Goal: Task Accomplishment & Management: Manage account settings

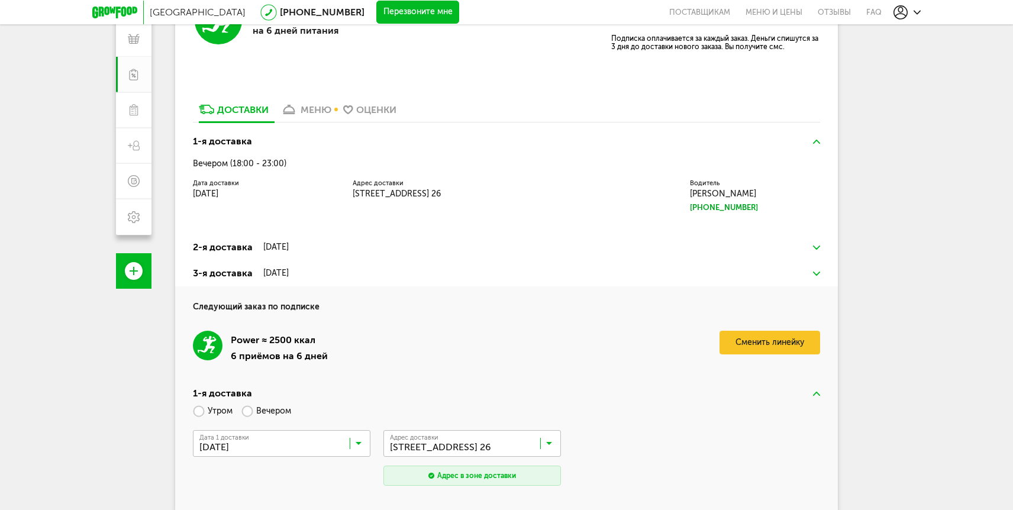
scroll to position [187, 0]
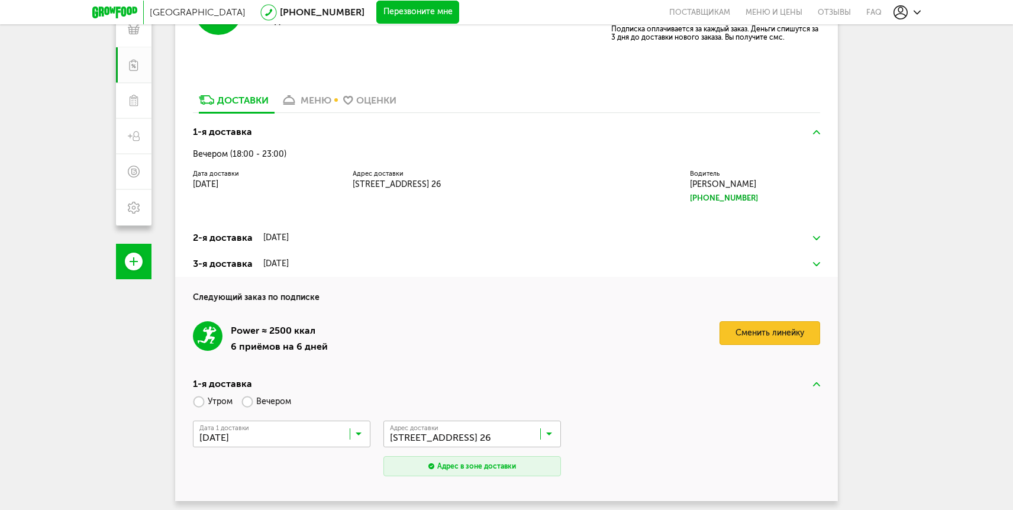
click at [744, 334] on link "Сменить линейку" at bounding box center [770, 333] width 101 height 24
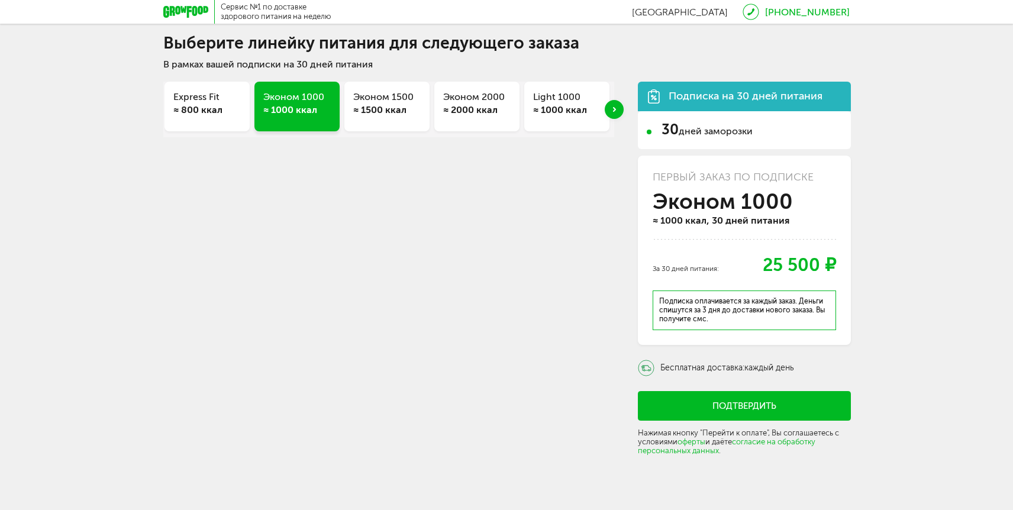
scroll to position [24, 0]
click at [614, 114] on div "Next slide" at bounding box center [614, 109] width 19 height 19
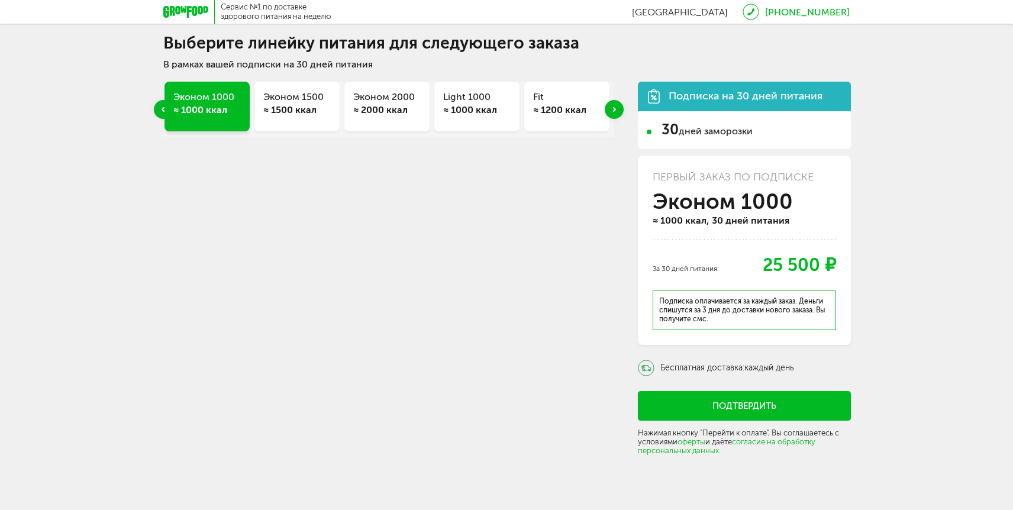
click at [616, 104] on div "Next slide" at bounding box center [614, 109] width 19 height 19
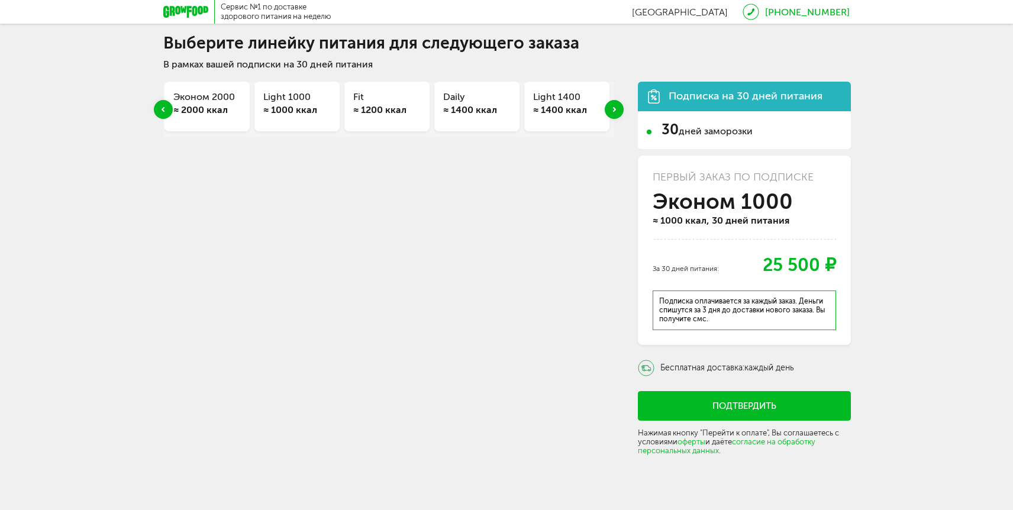
click at [616, 104] on div "Next slide" at bounding box center [614, 109] width 19 height 19
click at [614, 107] on icon "Next slide" at bounding box center [614, 109] width 3 height 5
click at [481, 95] on h3 "Strong 1800" at bounding box center [480, 97] width 67 height 13
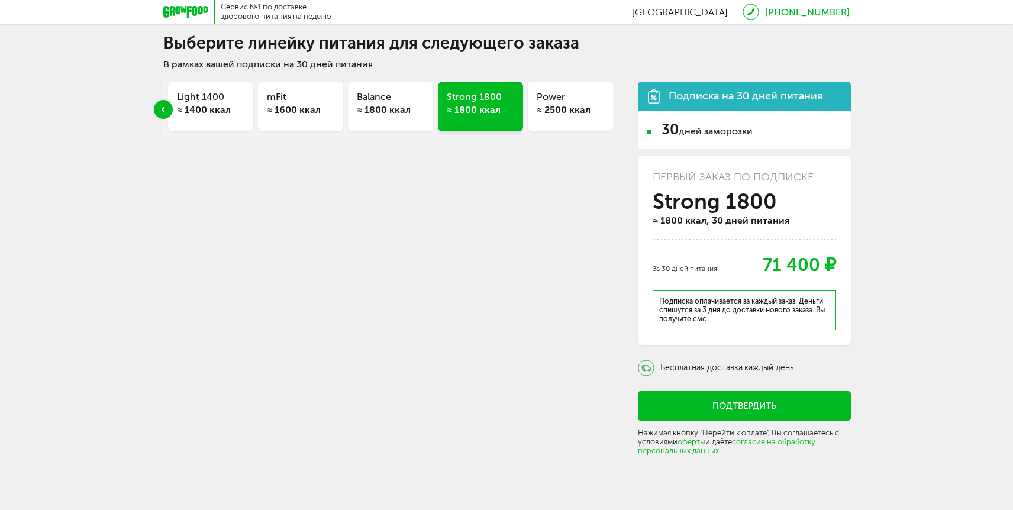
click at [383, 104] on div "≈ 1800 ккал" at bounding box center [390, 110] width 67 height 13
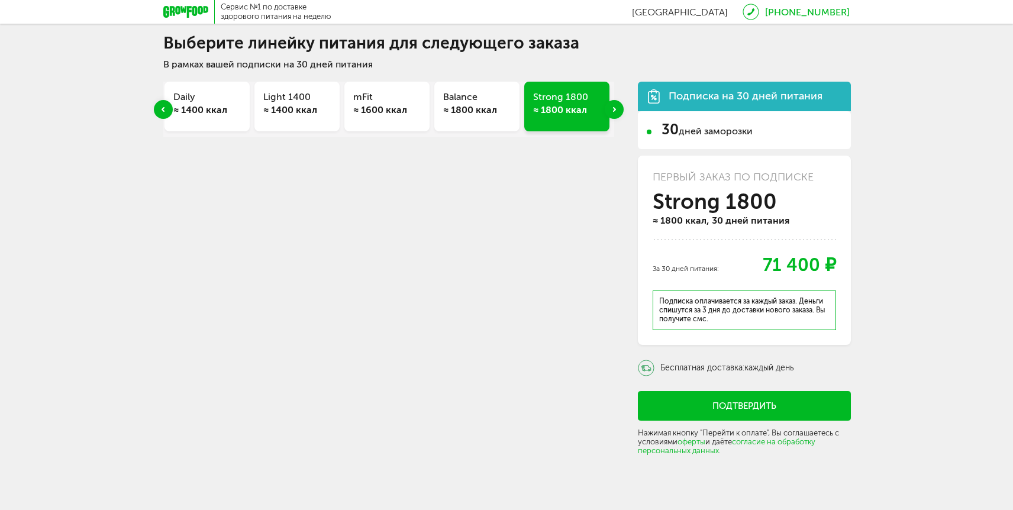
click at [471, 110] on div "≈ 1800 ккал" at bounding box center [476, 110] width 67 height 13
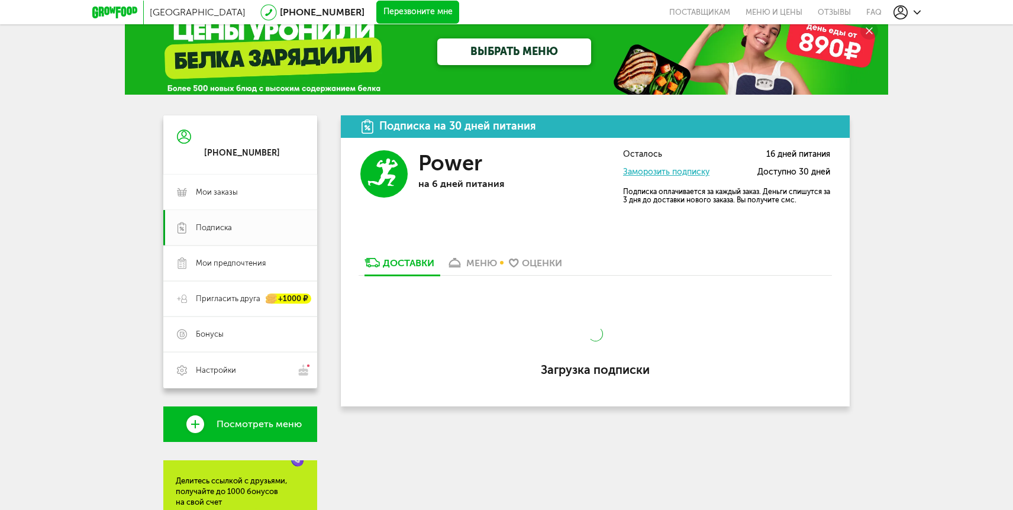
scroll to position [187, 0]
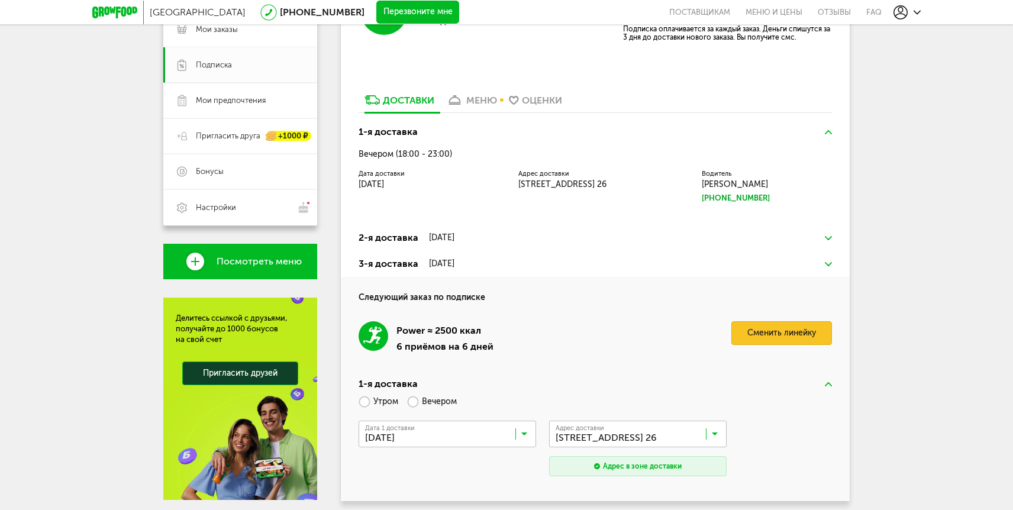
click at [757, 326] on link "Сменить линейку" at bounding box center [782, 333] width 101 height 24
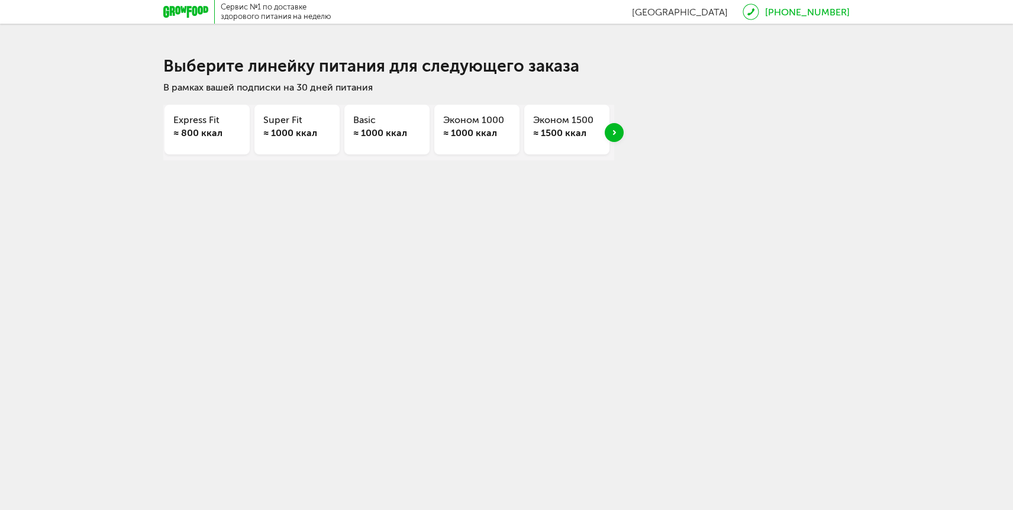
click at [612, 138] on div "Next slide" at bounding box center [614, 132] width 19 height 19
click at [571, 132] on div "≈ 2000 ккал" at bounding box center [566, 133] width 67 height 13
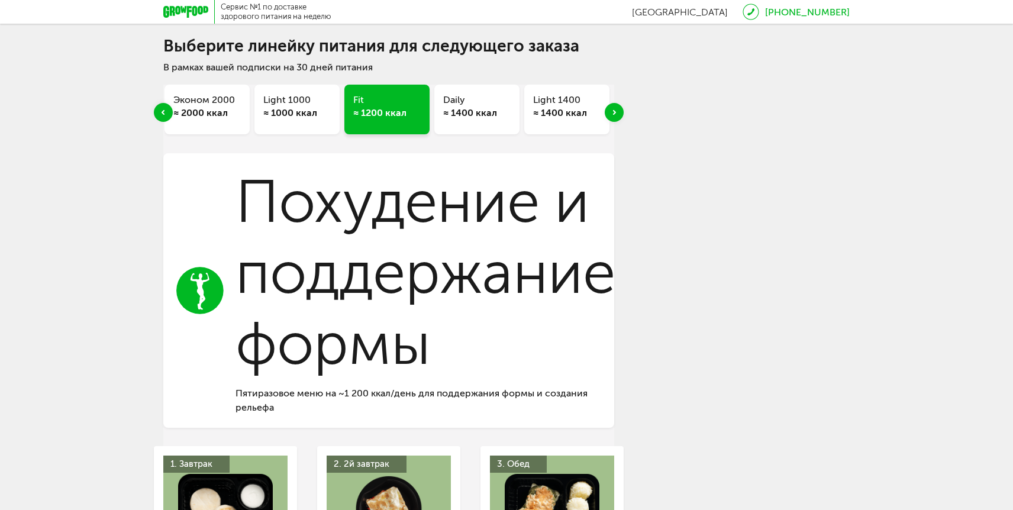
scroll to position [20, 0]
click at [471, 97] on h3 "Daily" at bounding box center [476, 100] width 67 height 13
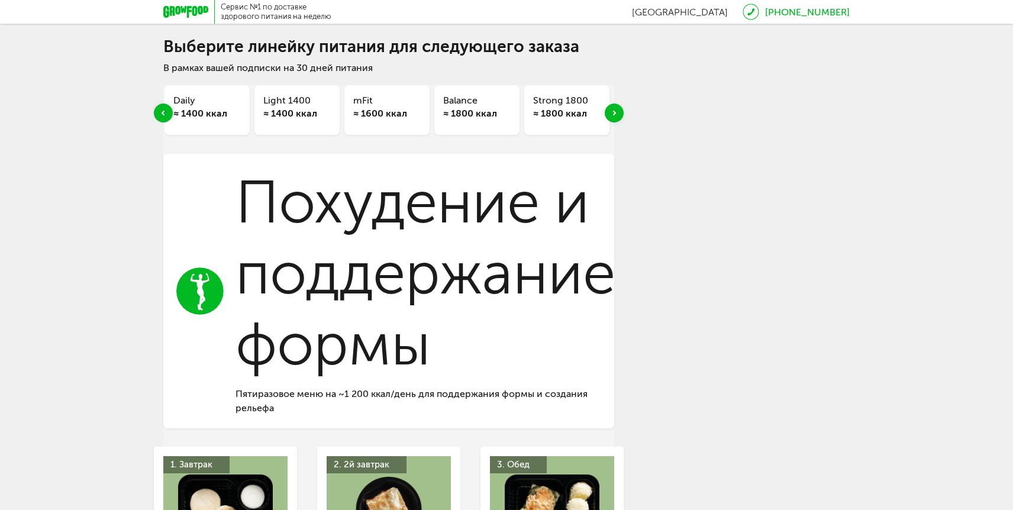
click at [479, 111] on div "≈ 1800 ккал" at bounding box center [476, 113] width 67 height 13
click at [305, 107] on div "≈ 1800 ккал" at bounding box center [300, 113] width 67 height 13
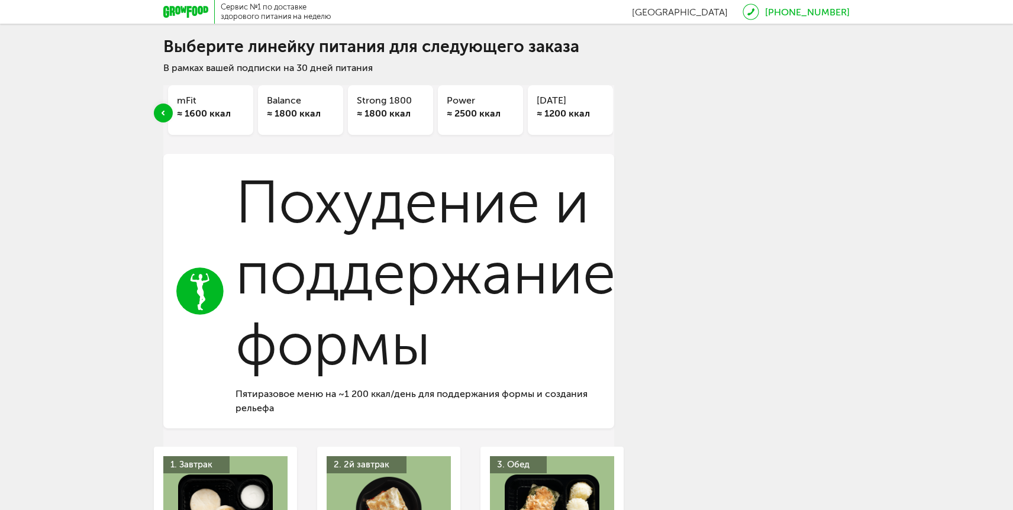
click at [304, 108] on div "≈ 1800 ккал" at bounding box center [300, 113] width 67 height 13
click at [304, 106] on h3 "Balance" at bounding box center [300, 100] width 67 height 13
click at [301, 106] on h3 "Balance" at bounding box center [300, 100] width 67 height 13
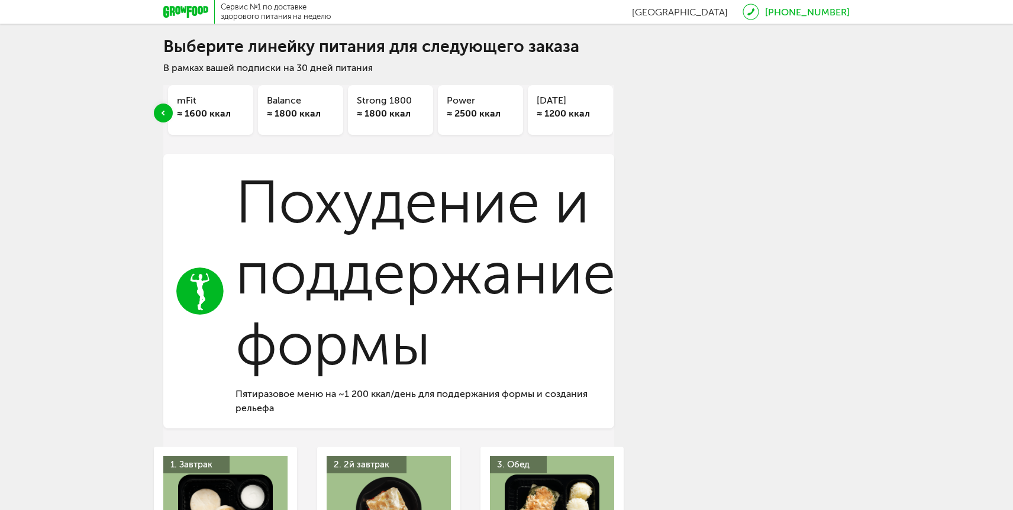
click at [301, 106] on h3 "Balance" at bounding box center [300, 100] width 67 height 13
click at [197, 19] on div at bounding box center [189, 12] width 52 height 24
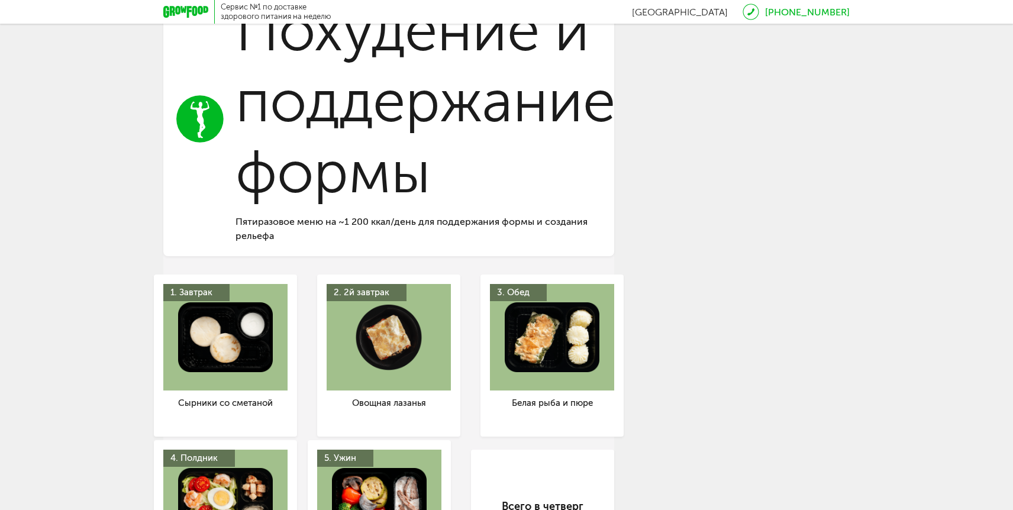
scroll to position [0, 0]
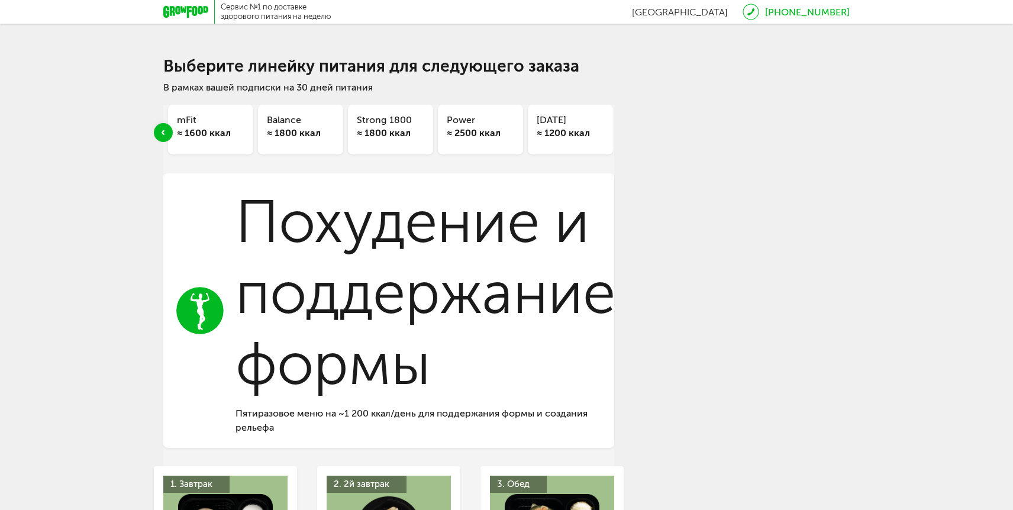
click at [479, 142] on div "Power ≈ 2500 ккал" at bounding box center [480, 130] width 85 height 50
click at [482, 142] on div "Power ≈ 2500 ккал" at bounding box center [480, 130] width 85 height 50
click at [568, 124] on h3 "Power" at bounding box center [566, 120] width 67 height 13
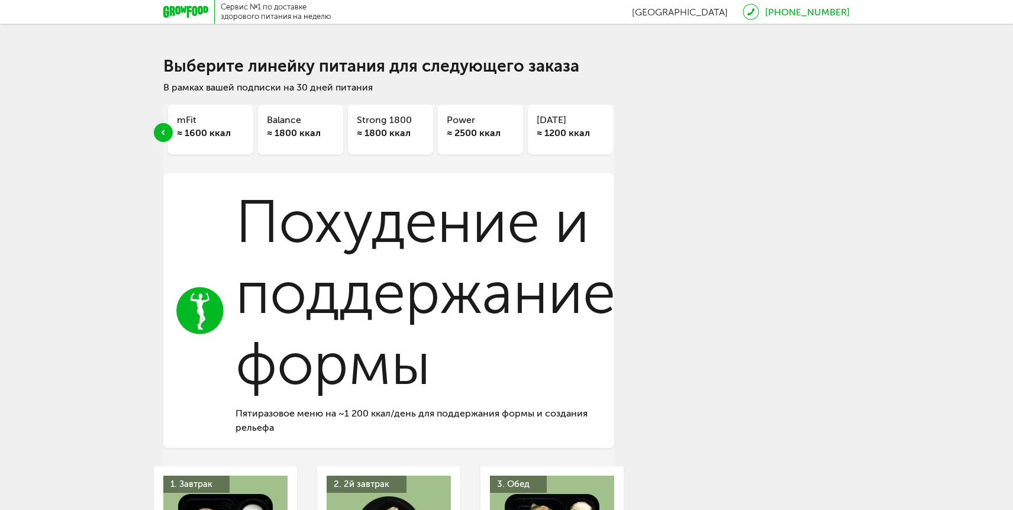
click at [263, 112] on div "Balance ≈ 1800 ккал" at bounding box center [300, 130] width 85 height 50
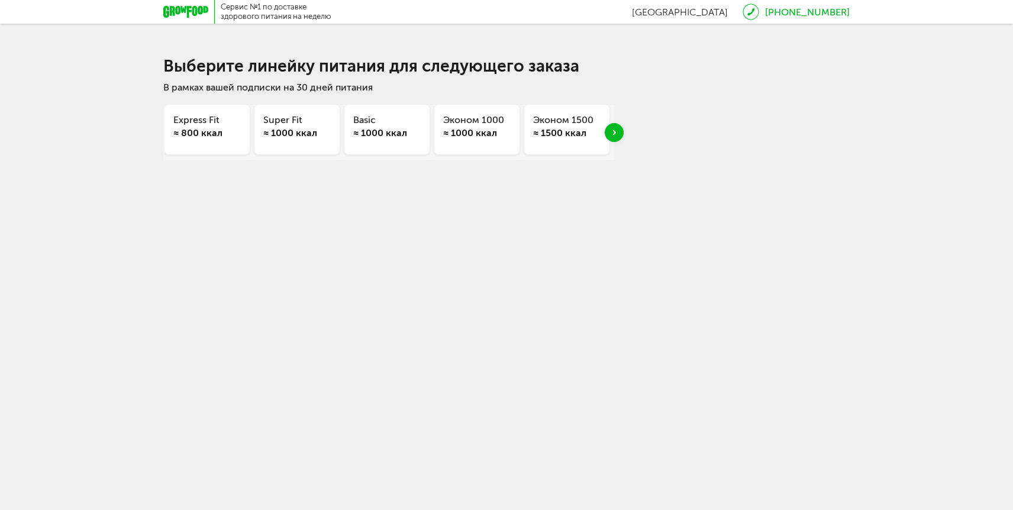
click at [567, 121] on h3 "Эконом 1500" at bounding box center [566, 120] width 67 height 13
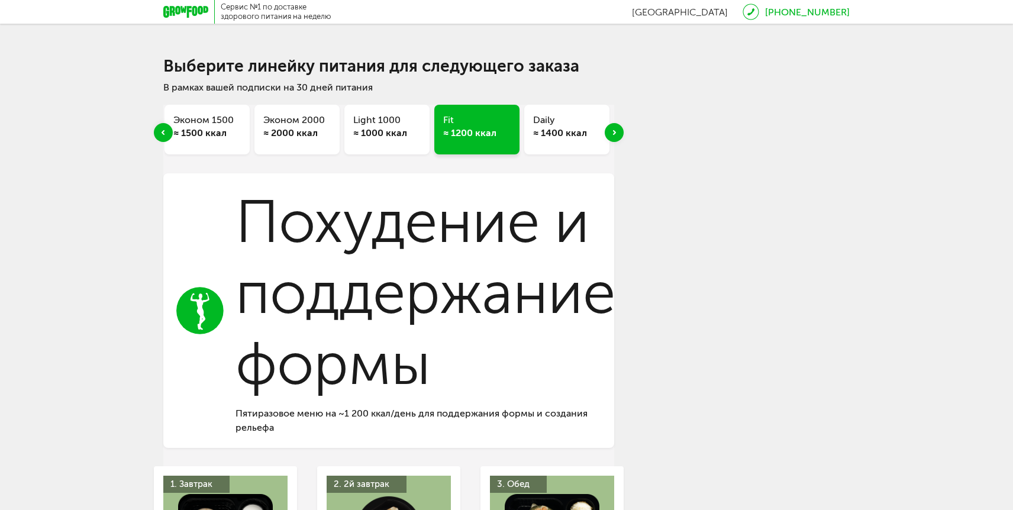
click at [568, 140] on div "Daily ≈ 1400 ккал" at bounding box center [566, 130] width 85 height 50
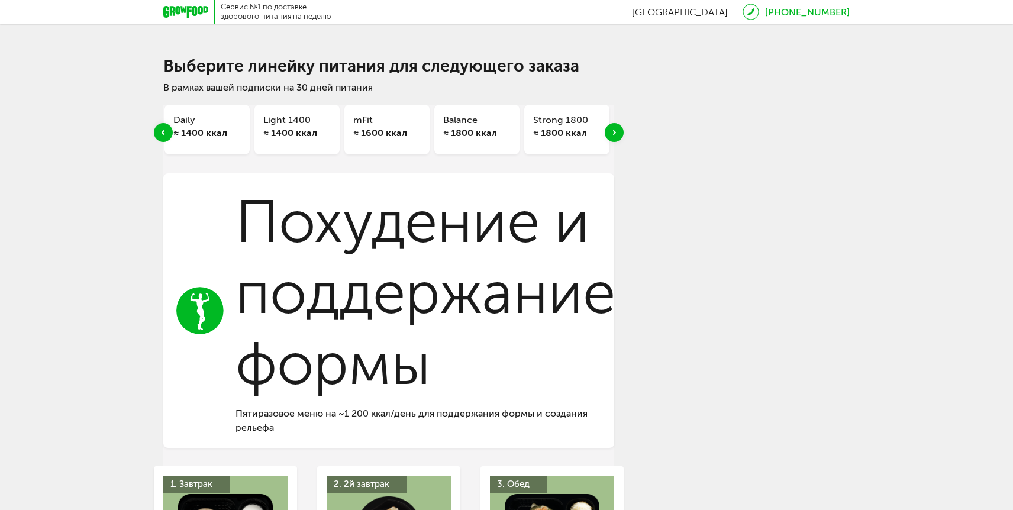
click at [201, 124] on h3 "Daily" at bounding box center [206, 120] width 67 height 13
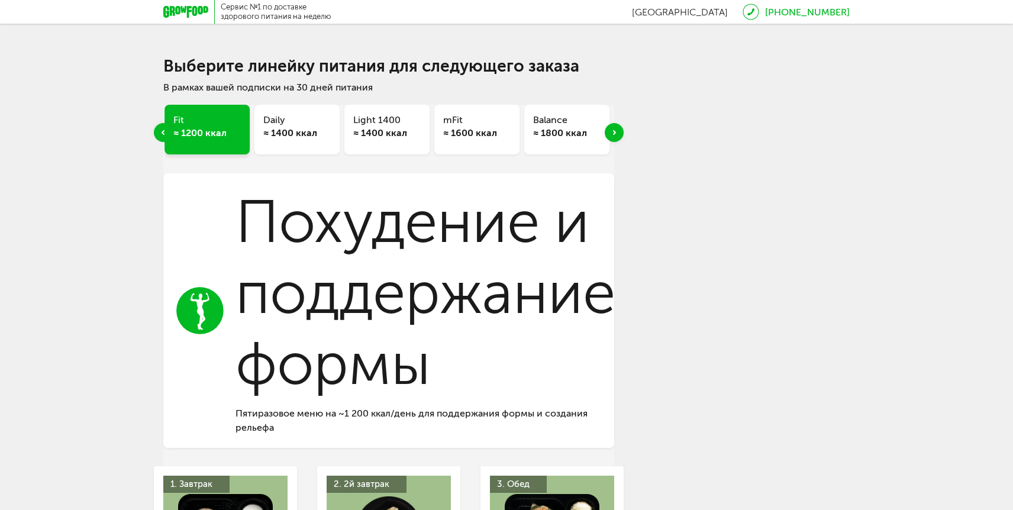
click at [270, 128] on div "≈ 1400 ккал" at bounding box center [296, 133] width 67 height 13
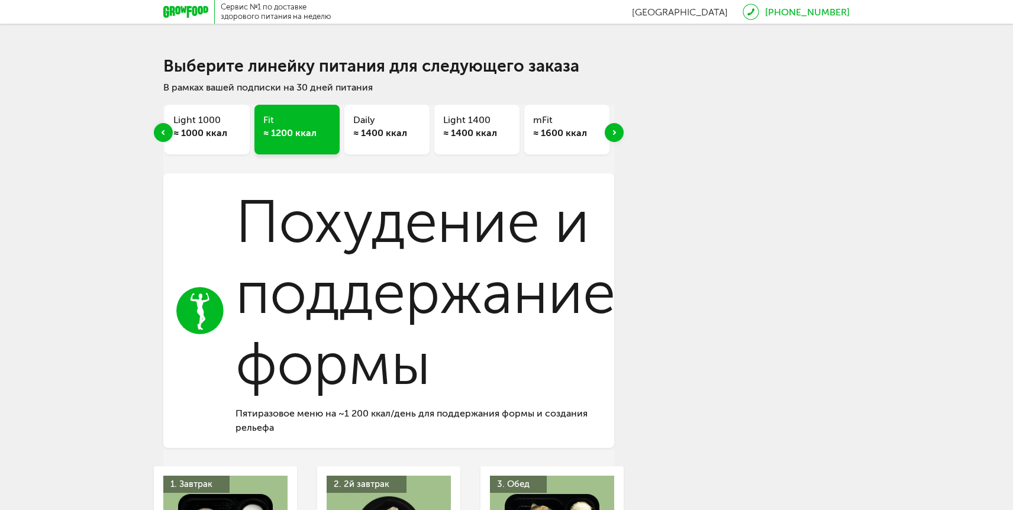
click at [442, 117] on div "Light 1400 ≈ 1400 ккал" at bounding box center [476, 130] width 85 height 50
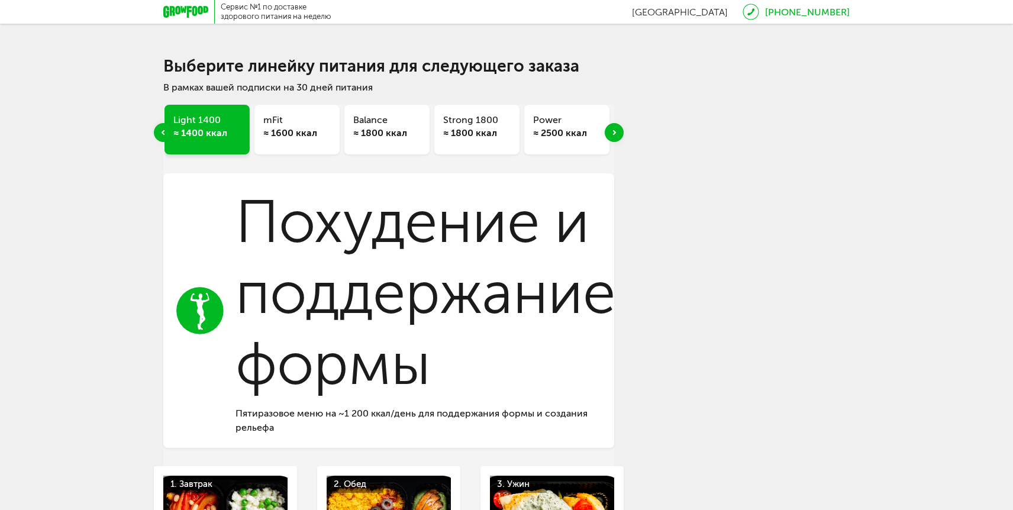
click at [511, 122] on div "Strong 1800 ≈ 1800 ккал" at bounding box center [476, 130] width 85 height 50
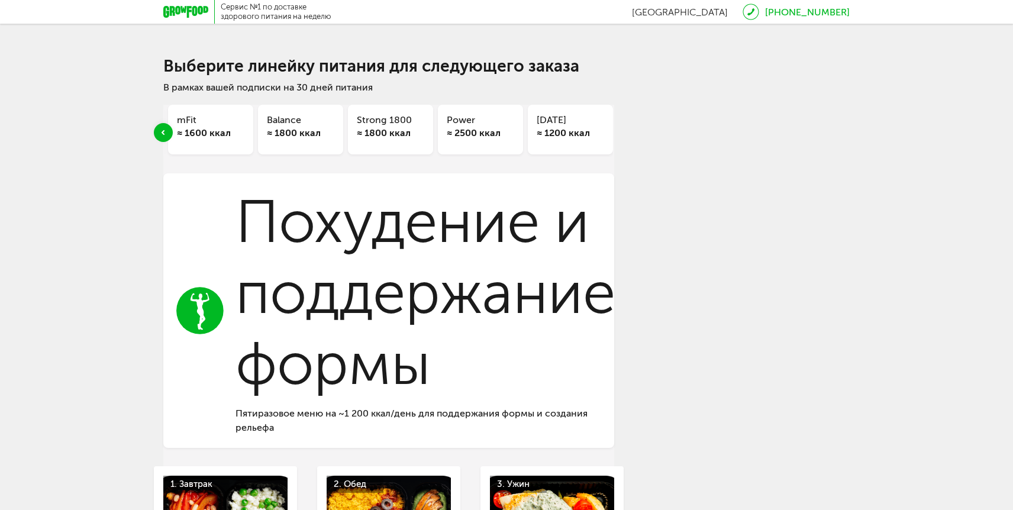
click at [407, 124] on h3 "Strong 1800" at bounding box center [390, 120] width 67 height 13
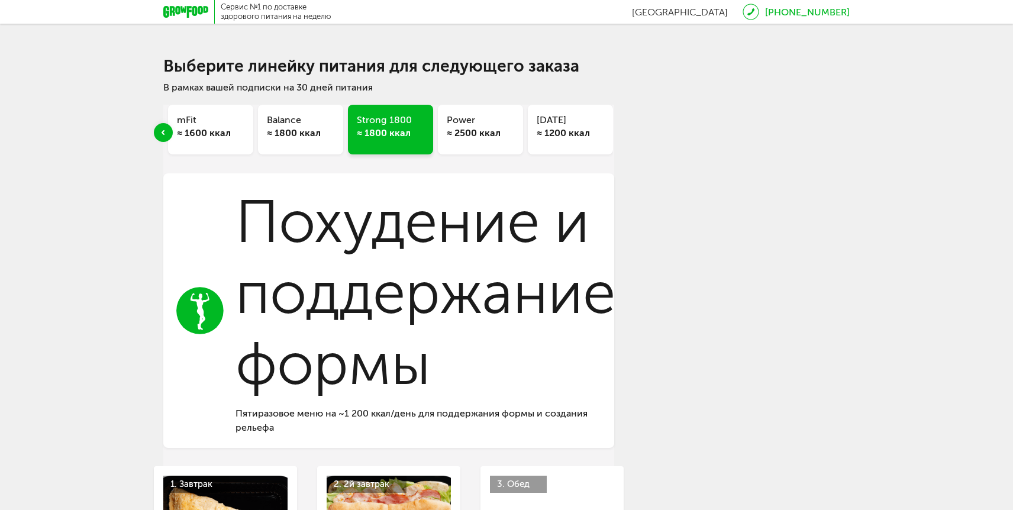
click at [475, 134] on div "≈ 2500 ккал" at bounding box center [480, 133] width 67 height 13
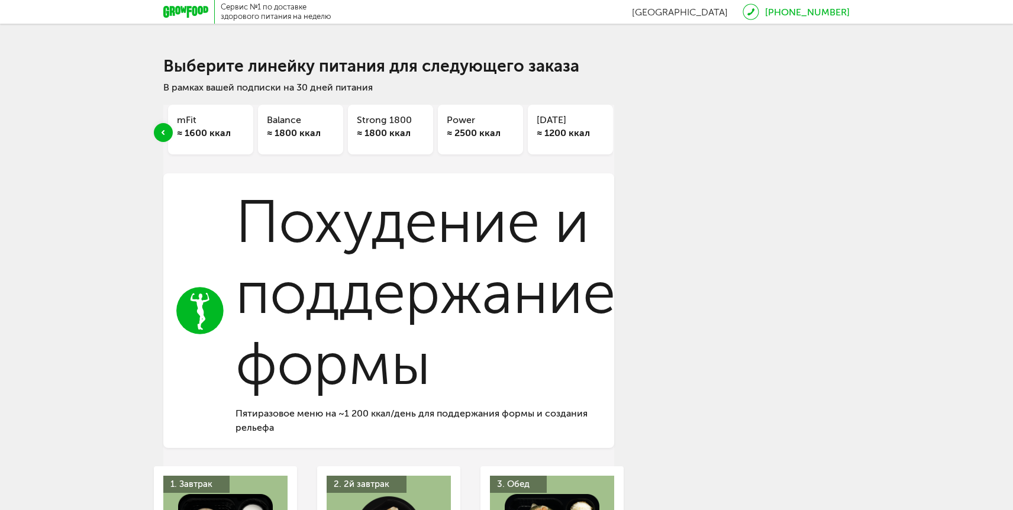
click at [475, 134] on div "≈ 2500 ккал" at bounding box center [480, 133] width 67 height 13
click at [301, 11] on div "Сервис №1 по доставке здорового питания на неделю" at bounding box center [276, 11] width 111 height 19
click at [549, 125] on h3 "8 марта" at bounding box center [570, 120] width 67 height 13
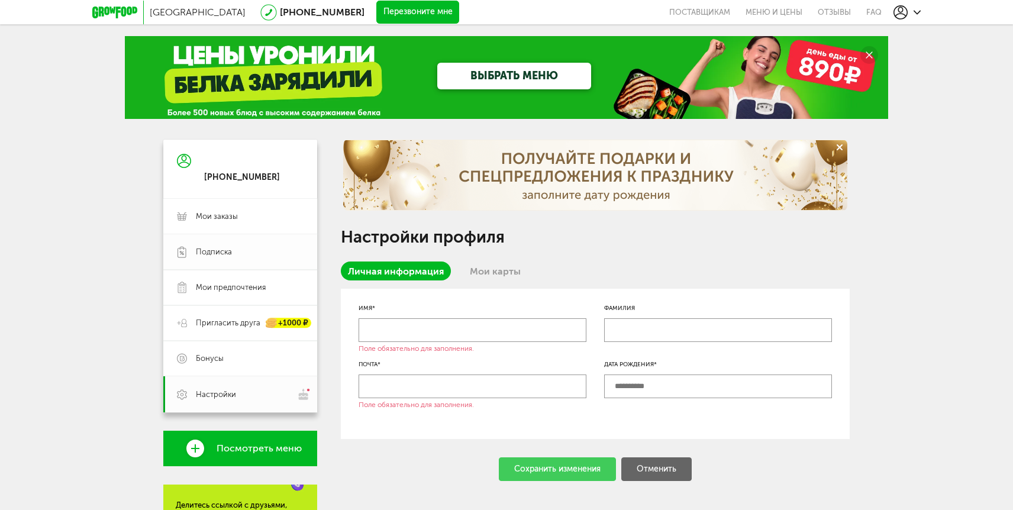
click at [260, 255] on span "Подписка" at bounding box center [250, 252] width 108 height 11
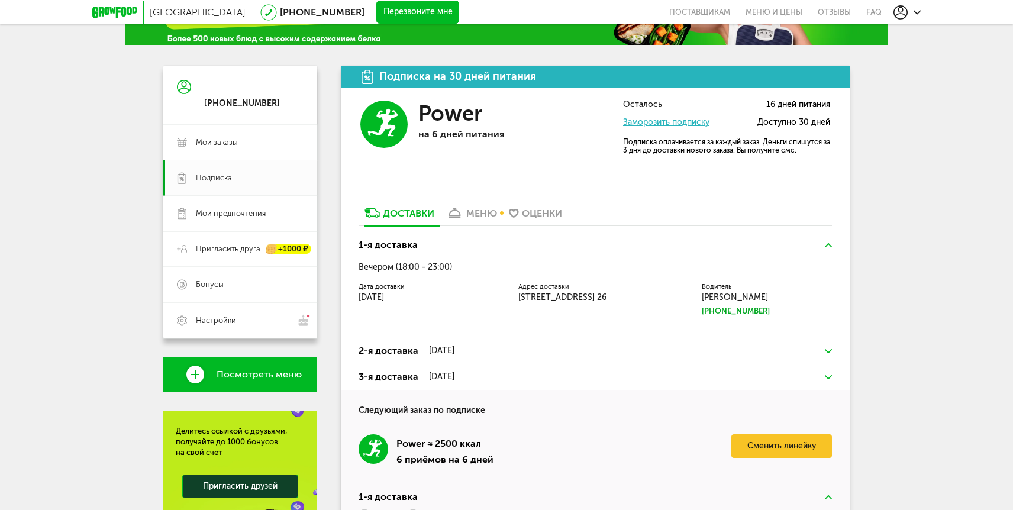
scroll to position [226, 0]
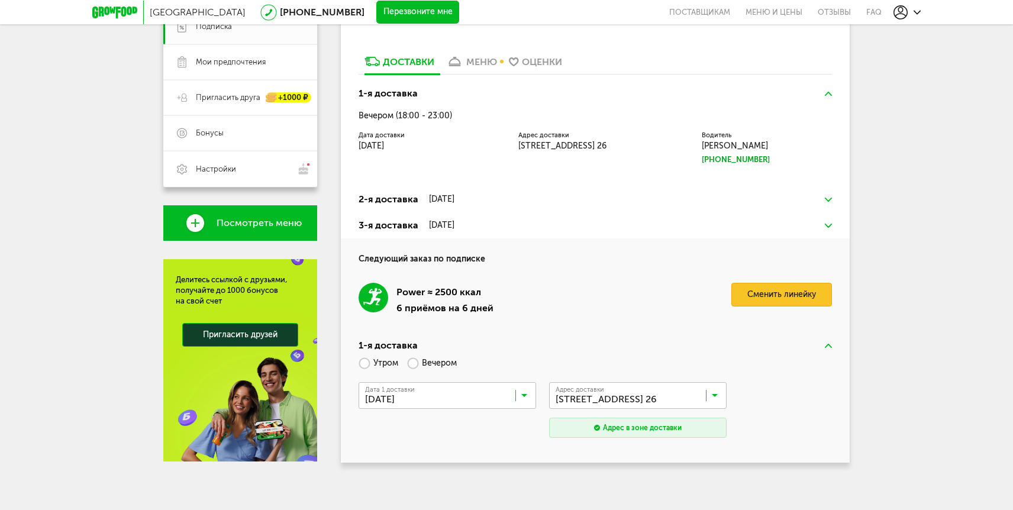
click at [809, 295] on link "Сменить линейку" at bounding box center [782, 295] width 101 height 24
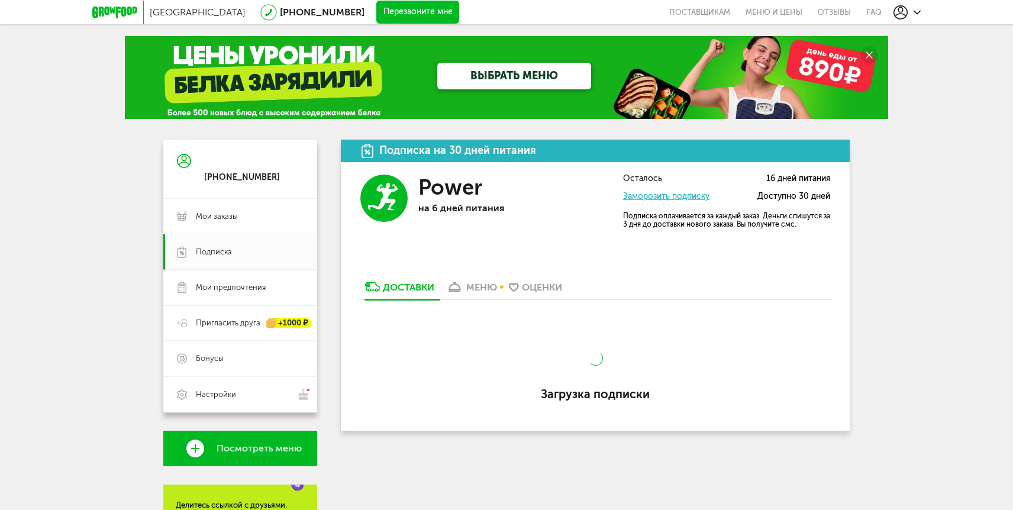
scroll to position [224, 0]
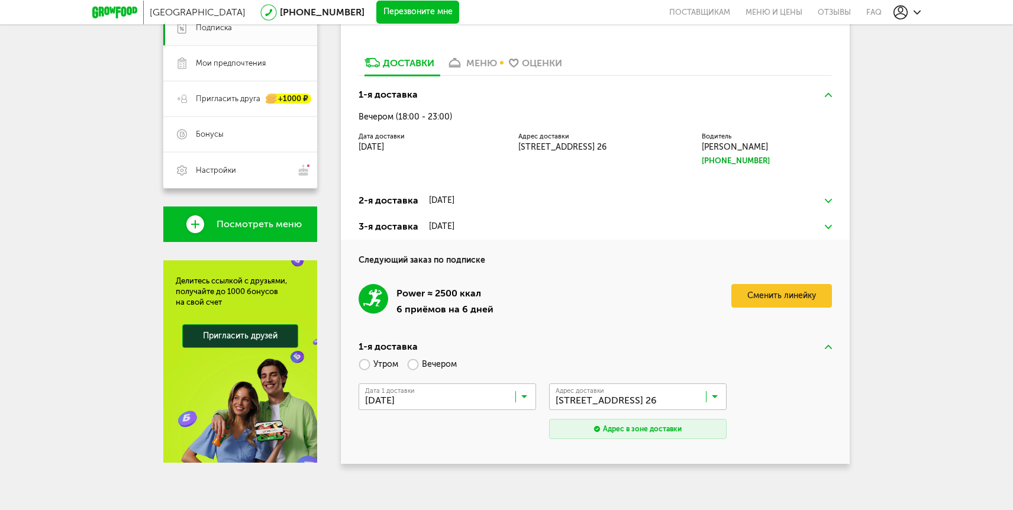
click at [471, 61] on div "меню" at bounding box center [481, 62] width 31 height 11
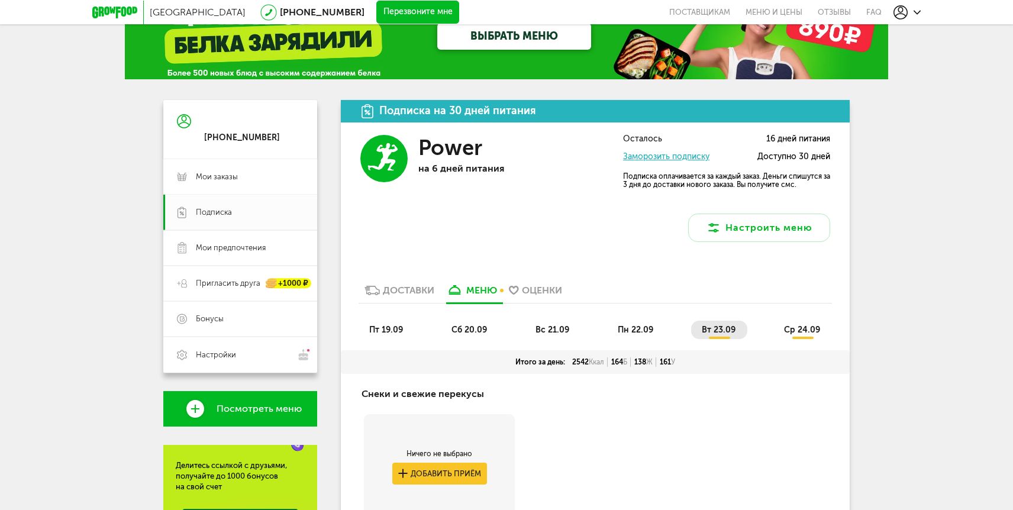
scroll to position [53, 0]
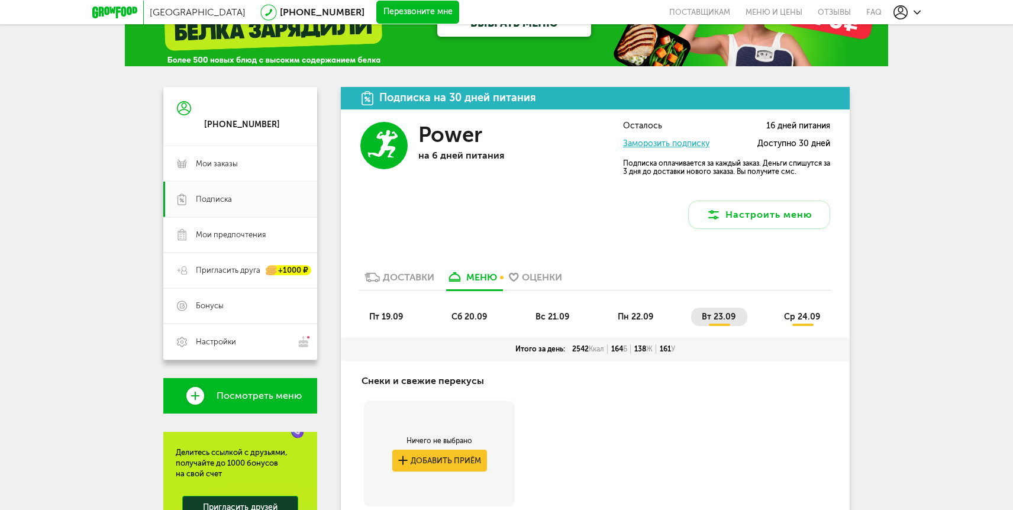
click at [418, 276] on div "Доставки" at bounding box center [409, 277] width 52 height 11
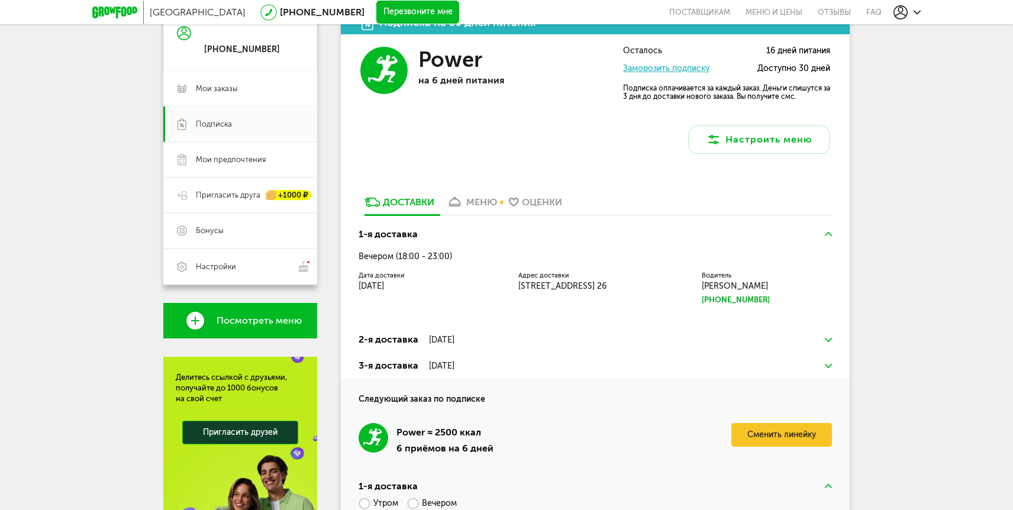
scroll to position [269, 0]
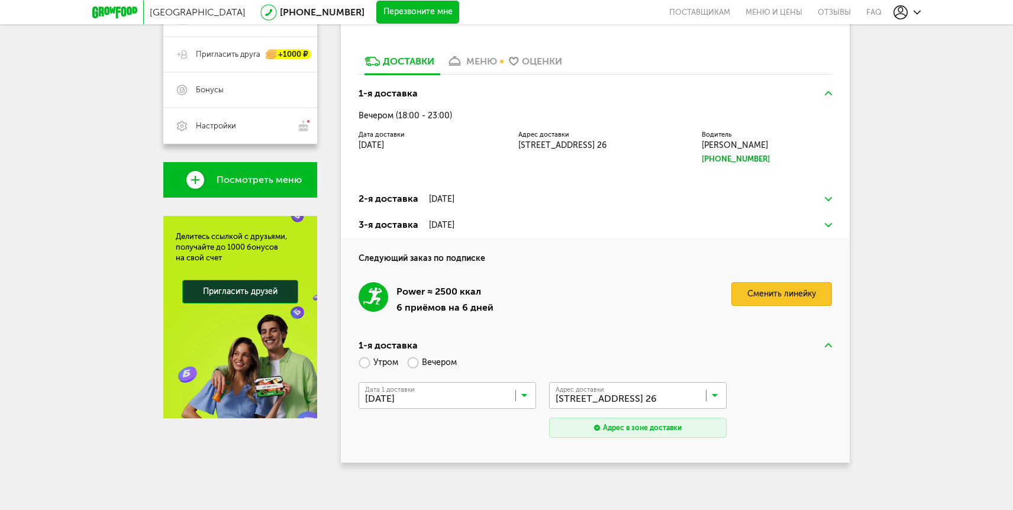
click at [780, 294] on link "Сменить линейку" at bounding box center [782, 294] width 101 height 24
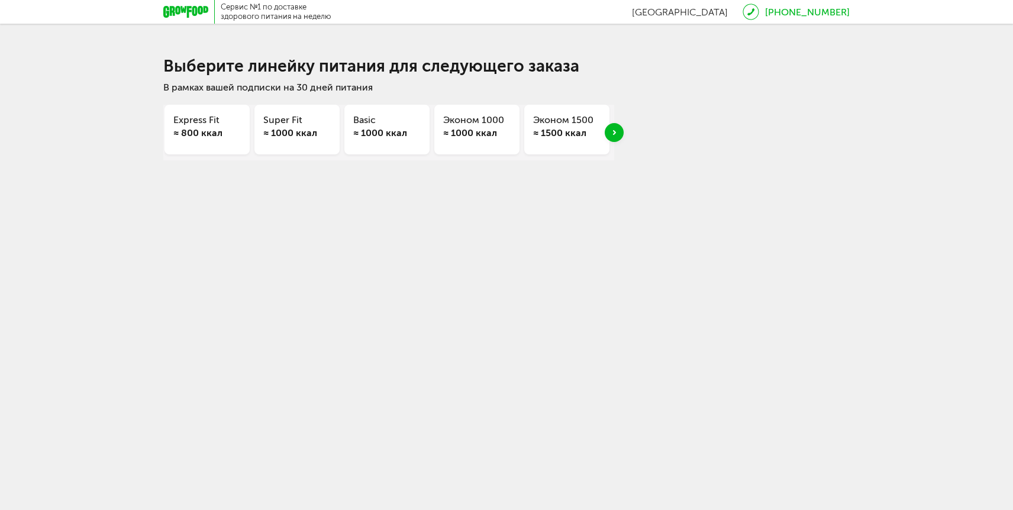
click at [551, 141] on div "Эконом 1500 ≈ 1500 ккал" at bounding box center [566, 130] width 85 height 50
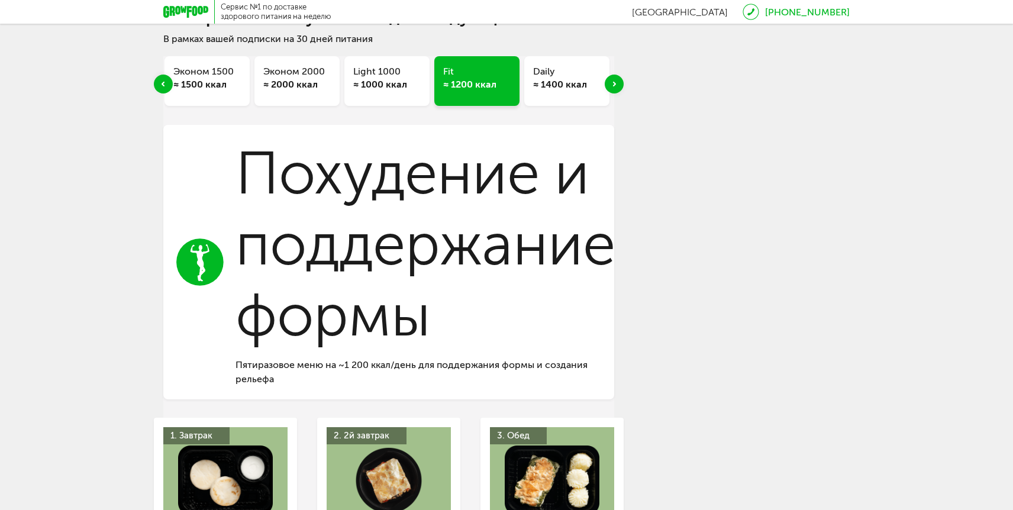
scroll to position [38, 0]
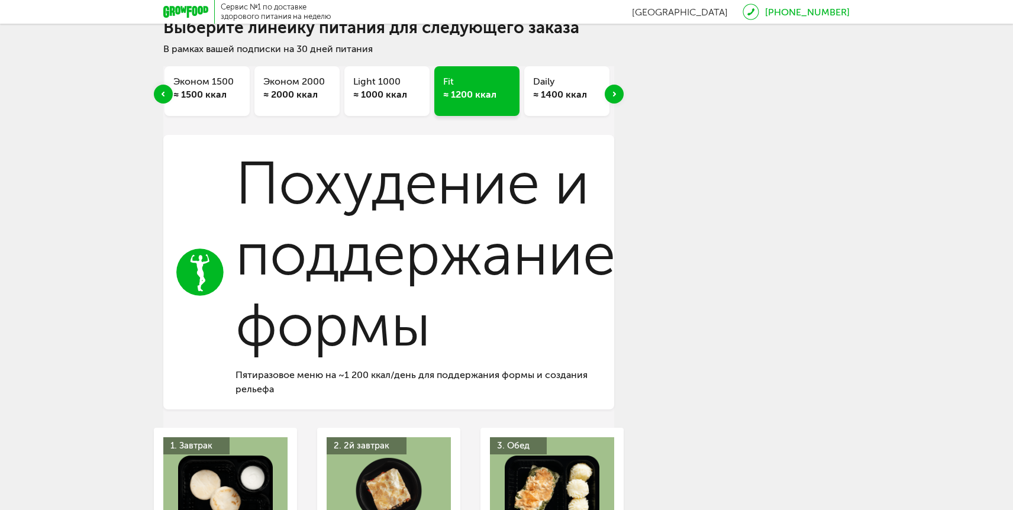
click at [560, 84] on h3 "Daily" at bounding box center [566, 81] width 67 height 13
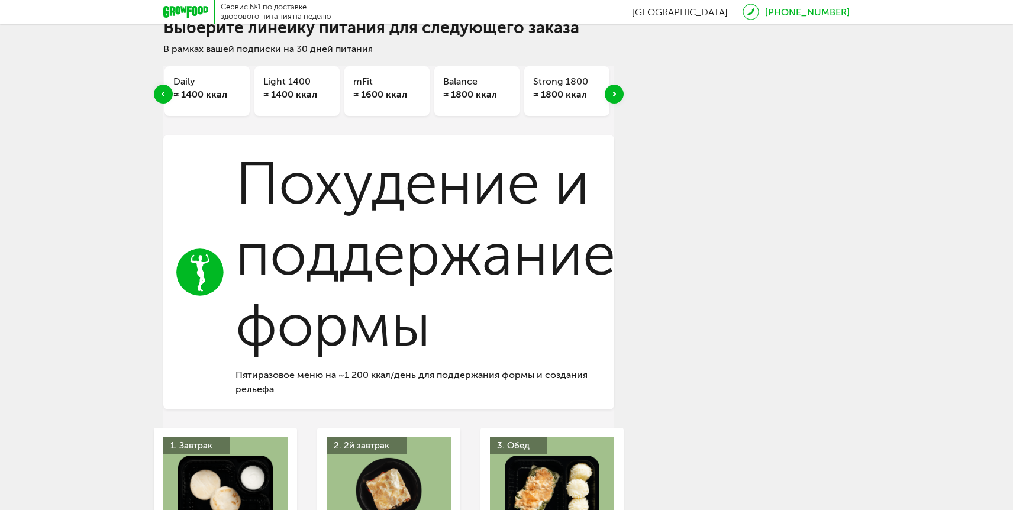
click at [414, 84] on h3 "mFit" at bounding box center [386, 81] width 67 height 13
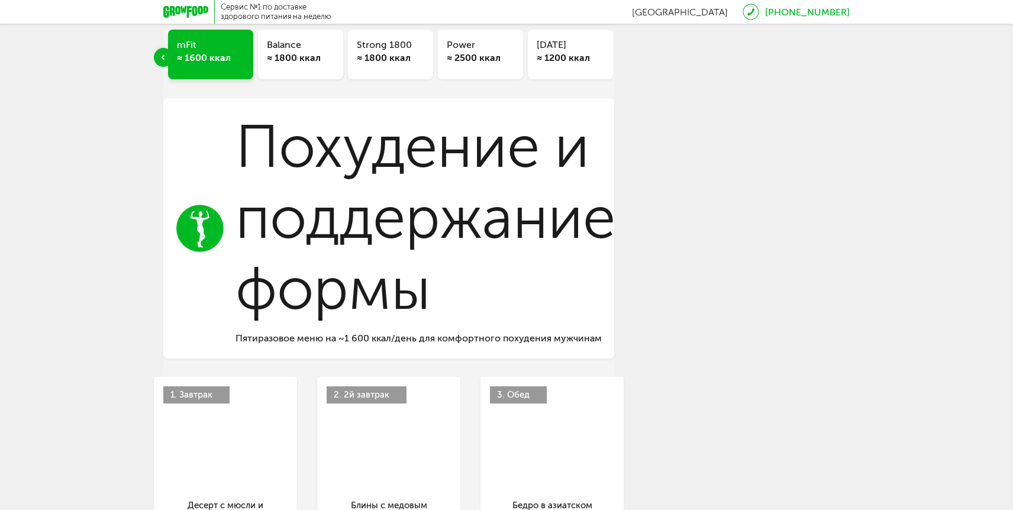
scroll to position [0, 0]
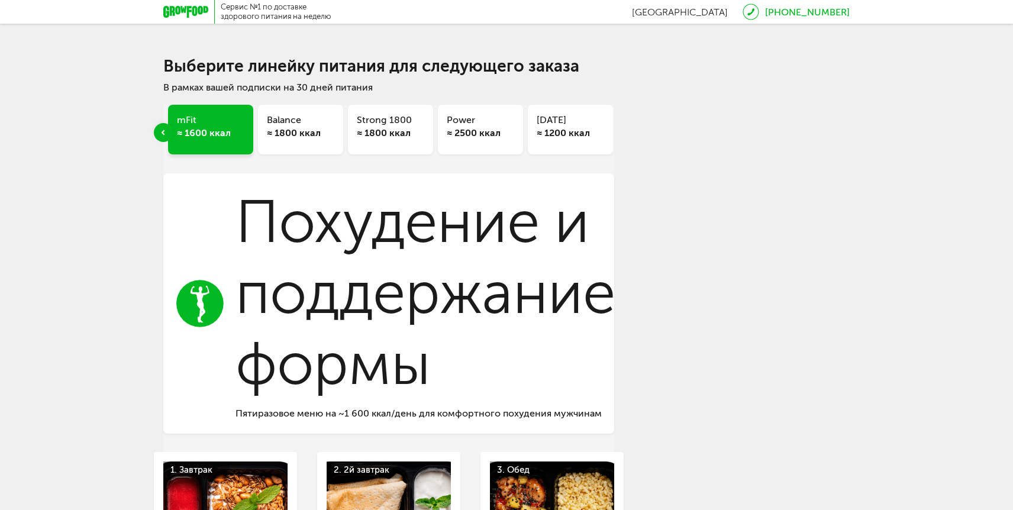
click at [491, 137] on div "≈ 2500 ккал" at bounding box center [480, 133] width 67 height 13
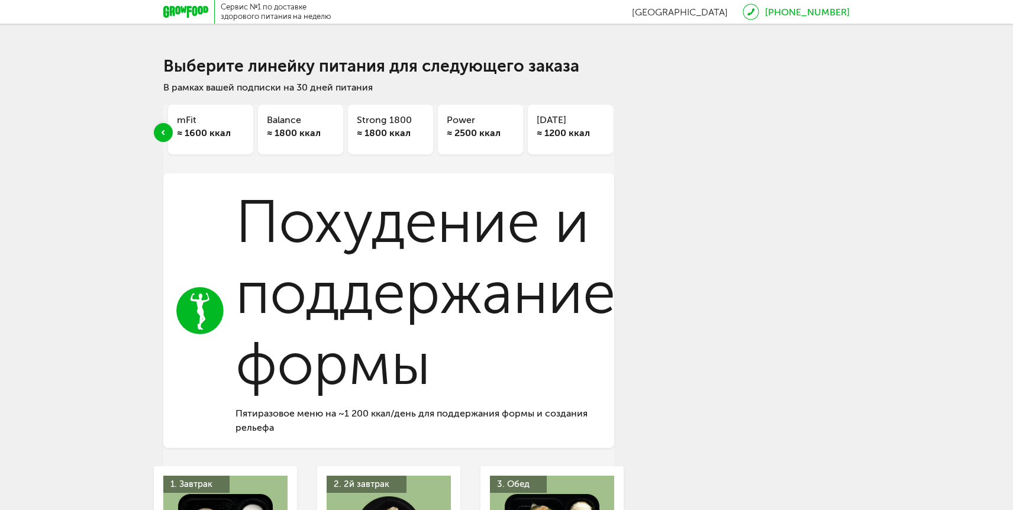
click at [578, 137] on div "≈ 1200 ккал" at bounding box center [570, 133] width 67 height 13
click at [378, 124] on h3 "Strong 1800" at bounding box center [390, 120] width 67 height 13
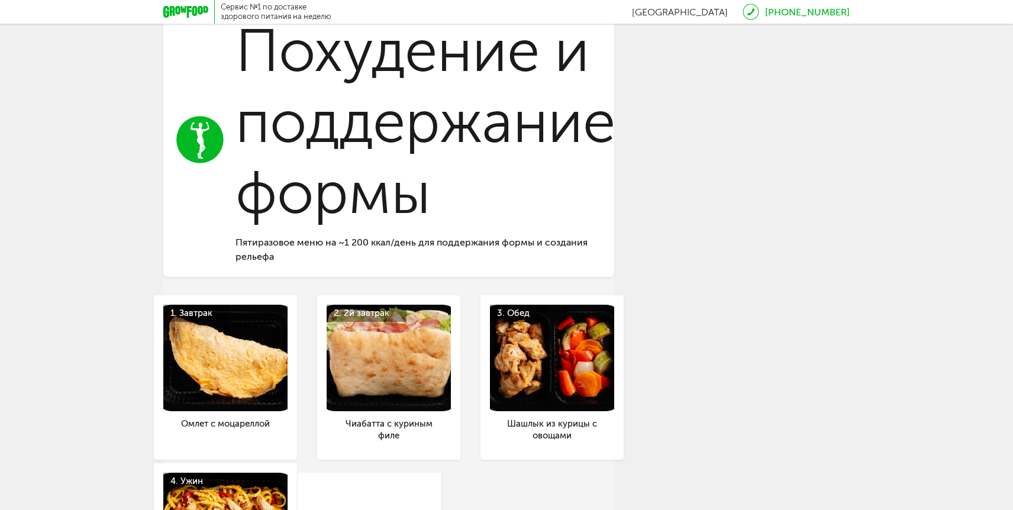
scroll to position [157, 0]
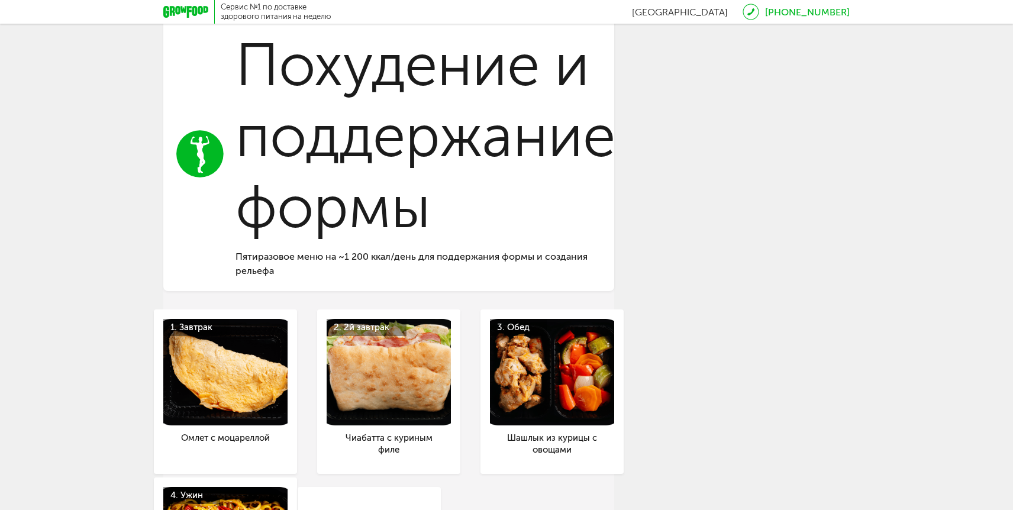
click at [302, 147] on h3 "Похудение и поддержание формы" at bounding box center [426, 136] width 380 height 213
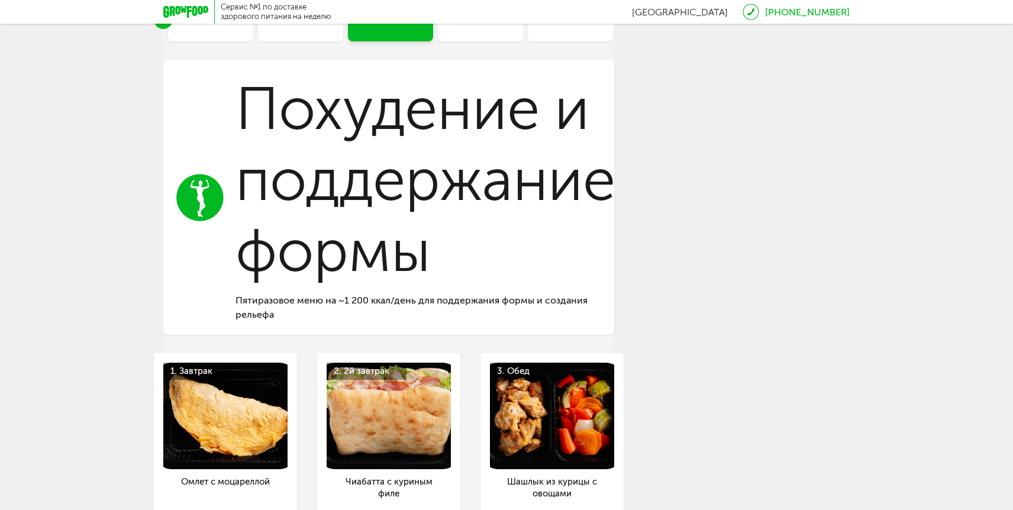
scroll to position [0, 0]
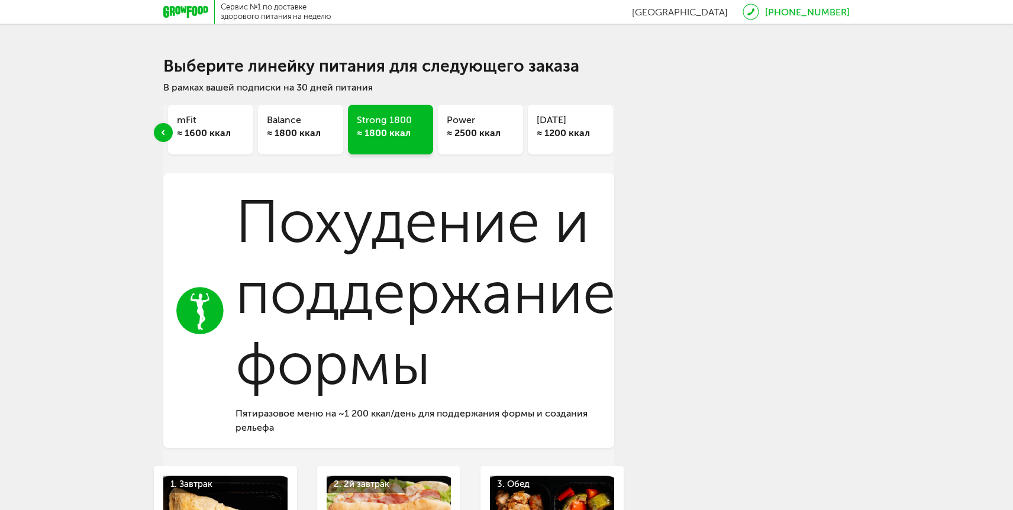
click at [308, 141] on div "Balance ≈ 1800 ккал" at bounding box center [300, 130] width 85 height 50
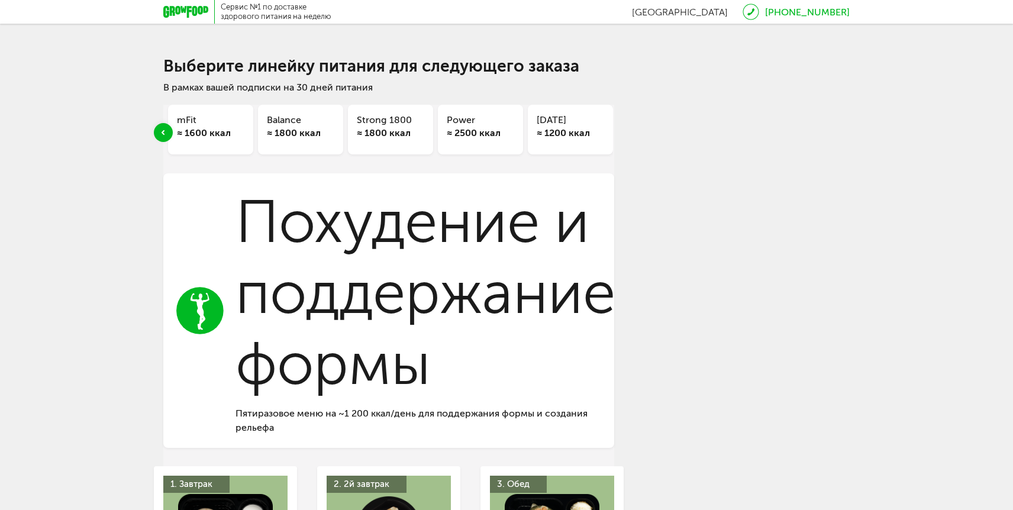
click at [186, 7] on icon at bounding box center [185, 12] width 45 height 12
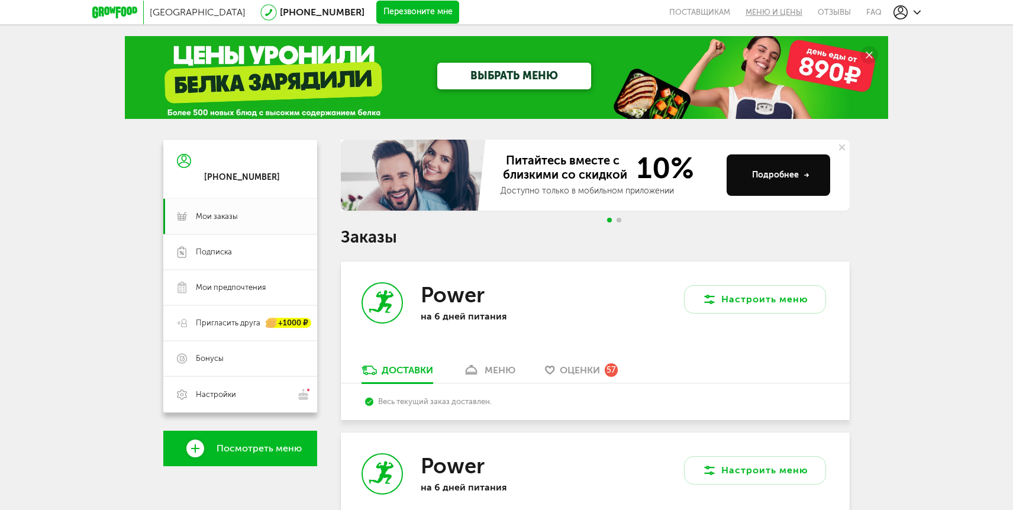
click at [777, 12] on link "Меню и цены" at bounding box center [774, 12] width 72 height 24
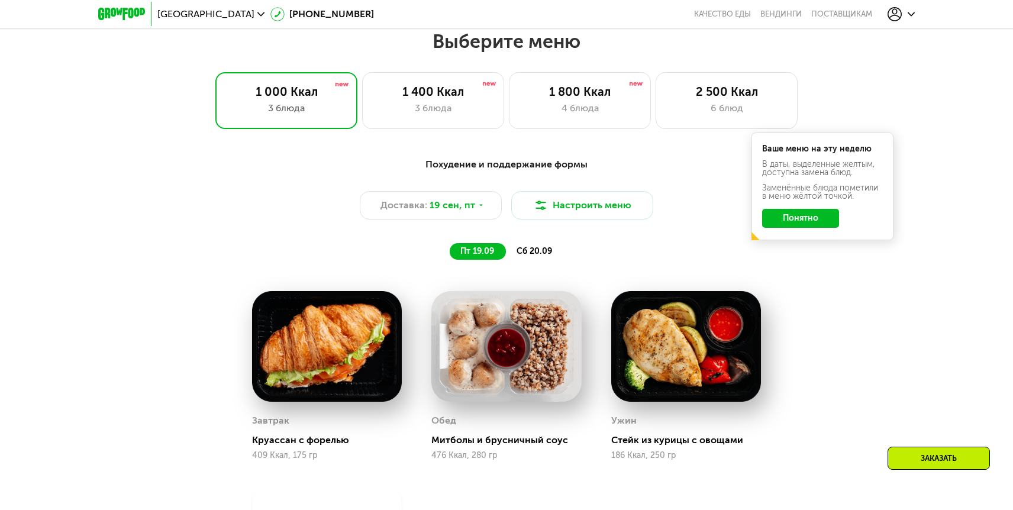
scroll to position [581, 0]
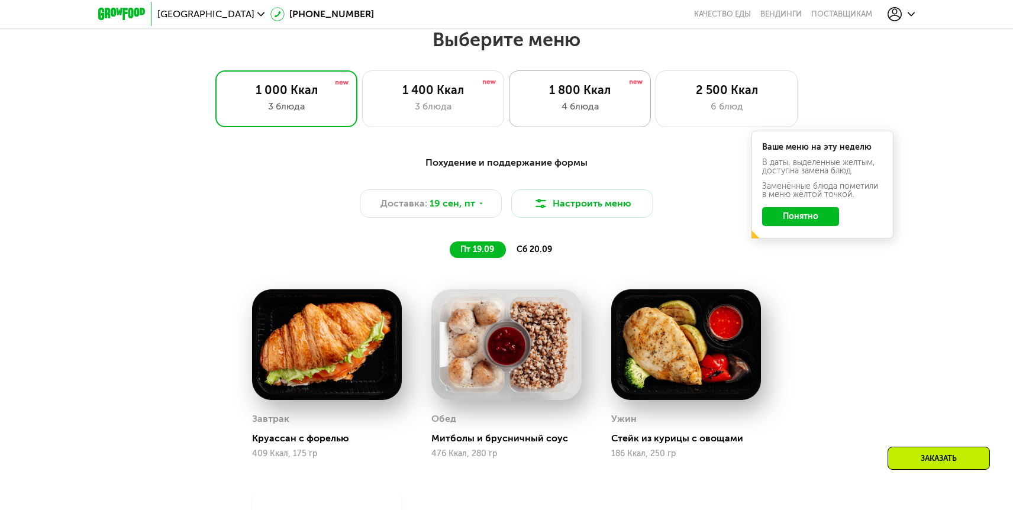
click at [594, 115] on div "1 800 Ккал 4 блюда" at bounding box center [580, 98] width 142 height 57
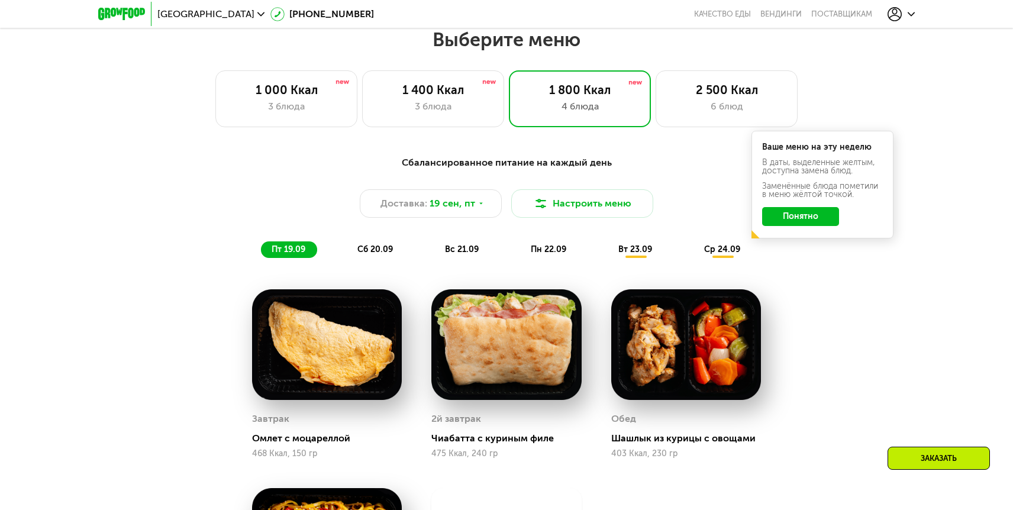
click at [800, 221] on button "Понятно" at bounding box center [800, 216] width 77 height 19
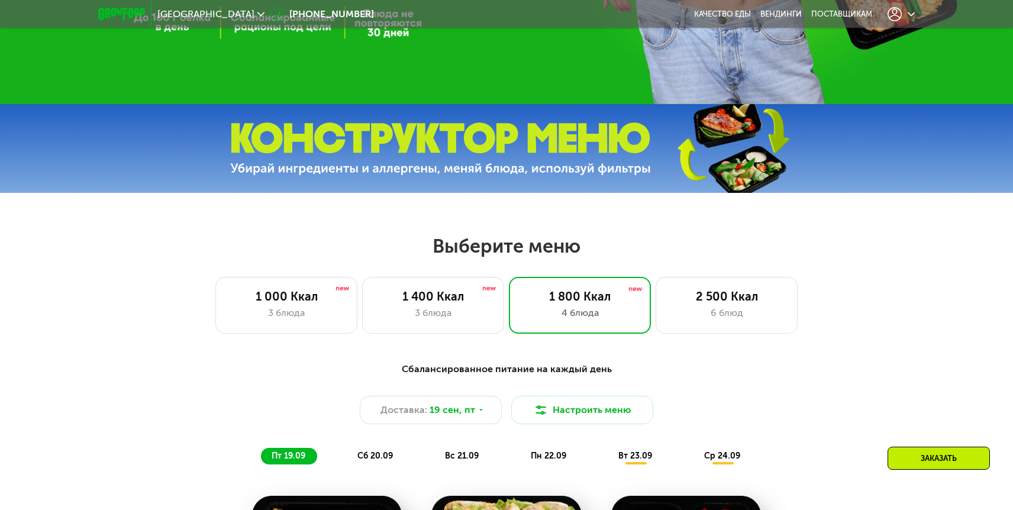
scroll to position [371, 0]
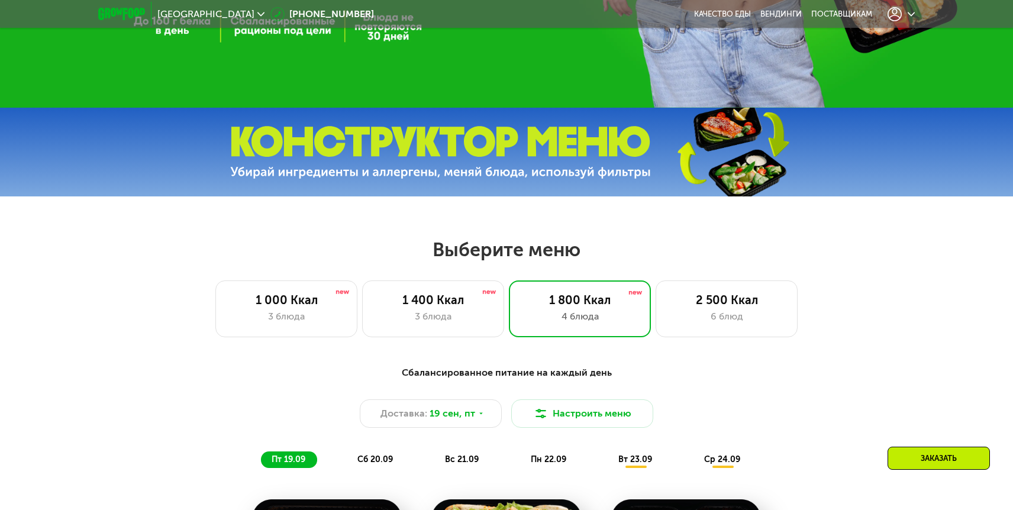
click at [913, 12] on icon at bounding box center [911, 14] width 7 height 7
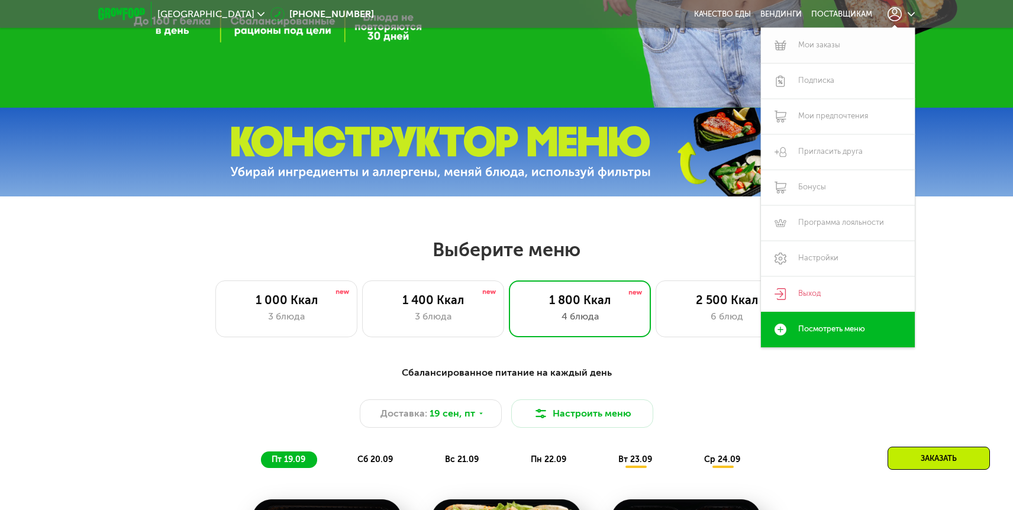
click at [819, 47] on link "Мои заказы" at bounding box center [838, 46] width 154 height 36
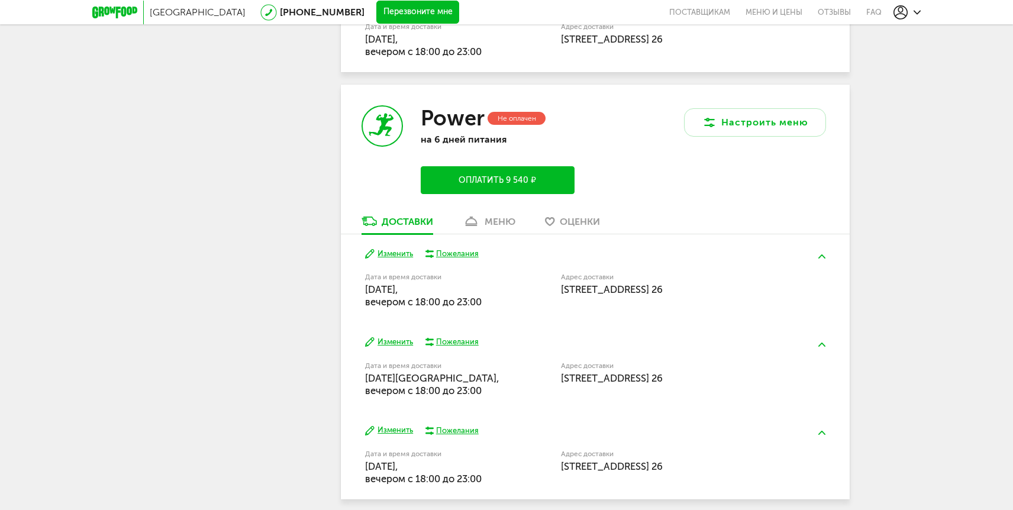
scroll to position [710, 0]
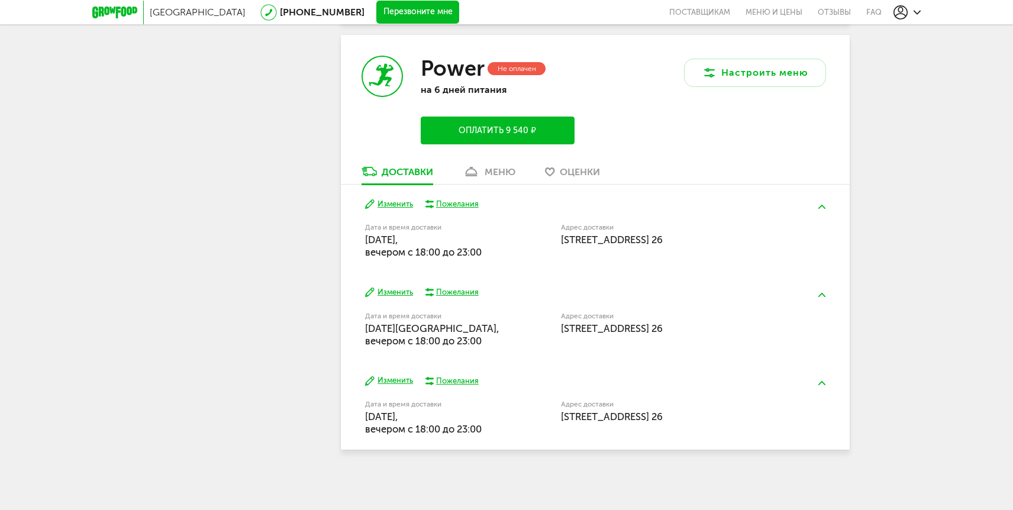
click at [515, 169] on div "меню" at bounding box center [500, 171] width 31 height 11
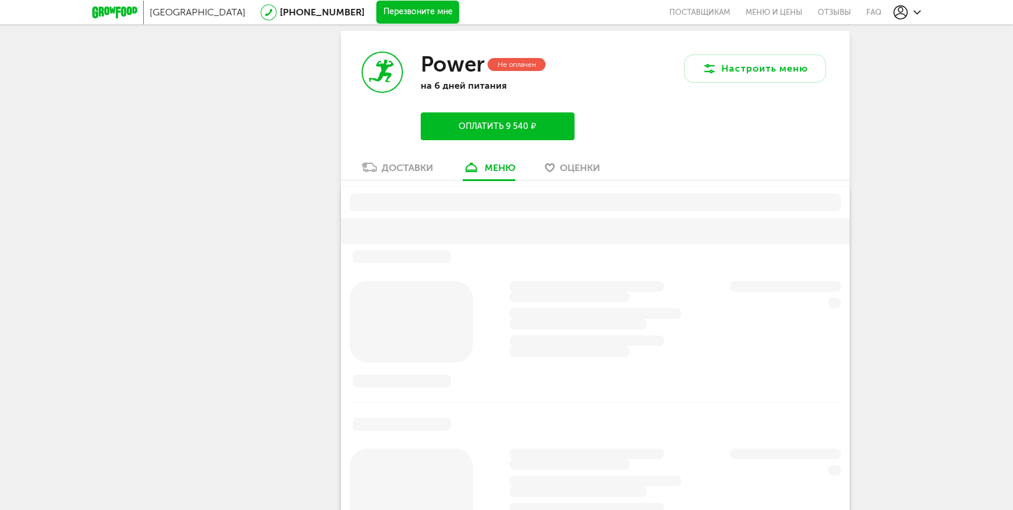
scroll to position [716, 0]
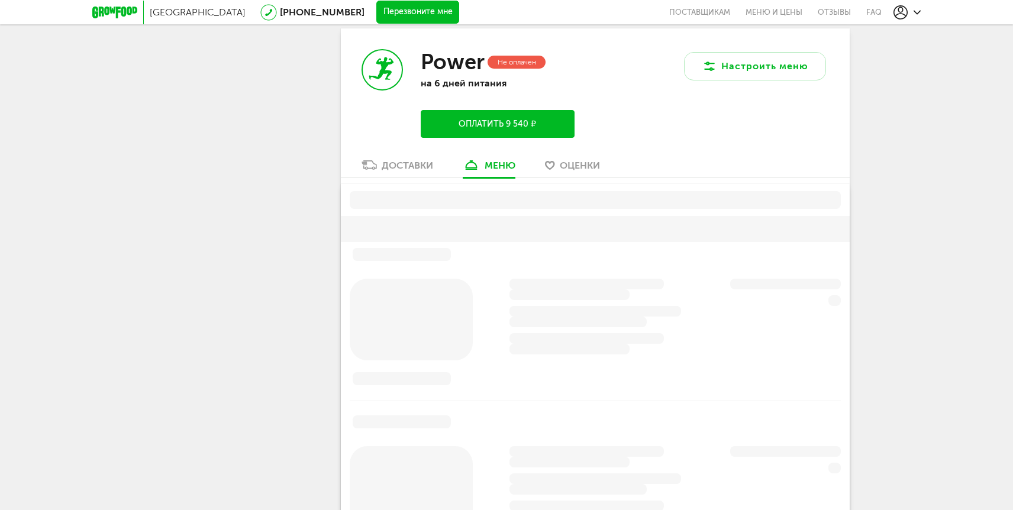
click at [576, 166] on span "Оценки" at bounding box center [580, 165] width 40 height 11
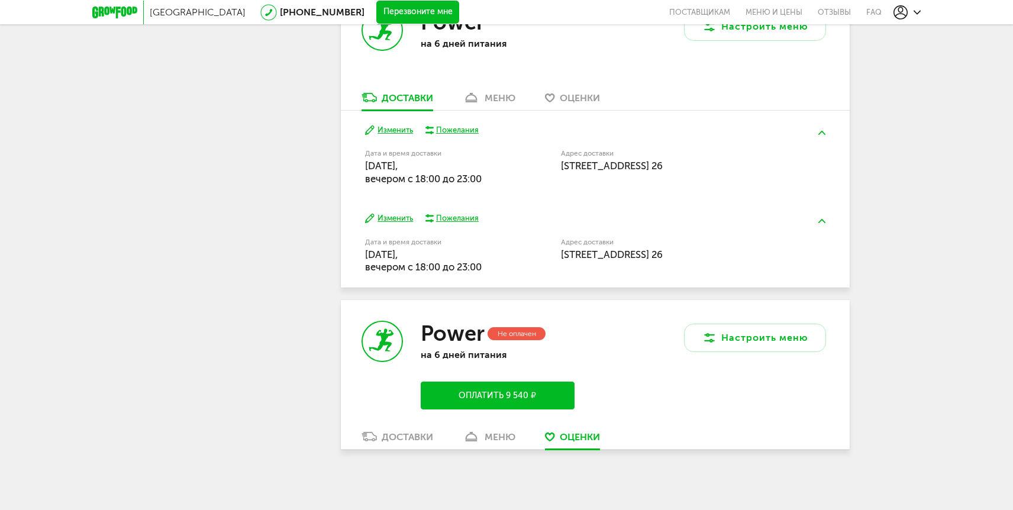
click at [433, 321] on h3 "Power" at bounding box center [453, 333] width 64 height 25
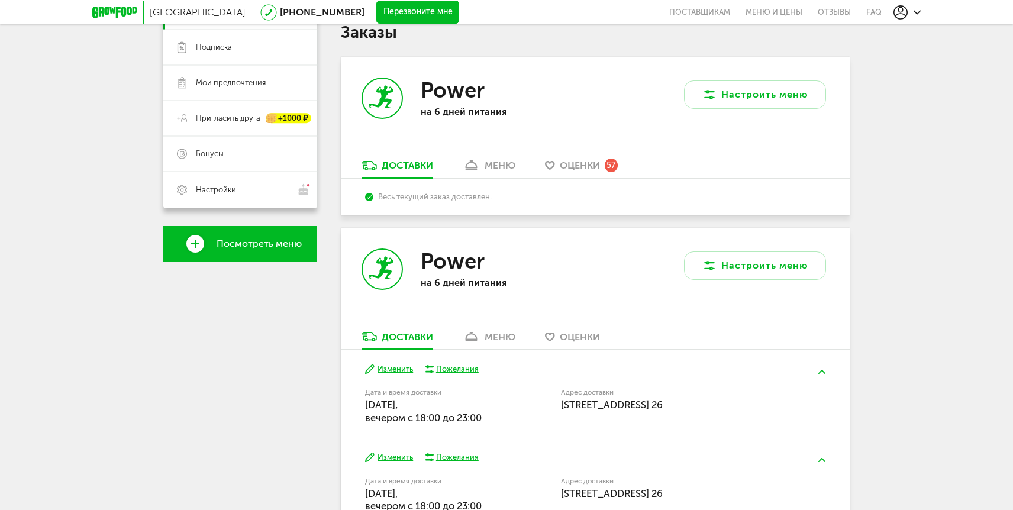
scroll to position [0, 0]
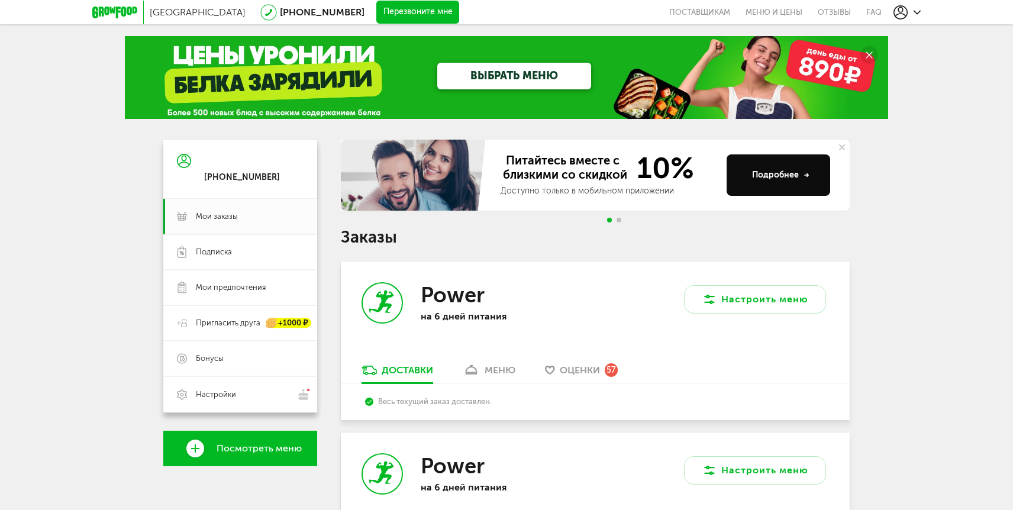
click at [845, 146] on button at bounding box center [842, 147] width 15 height 15
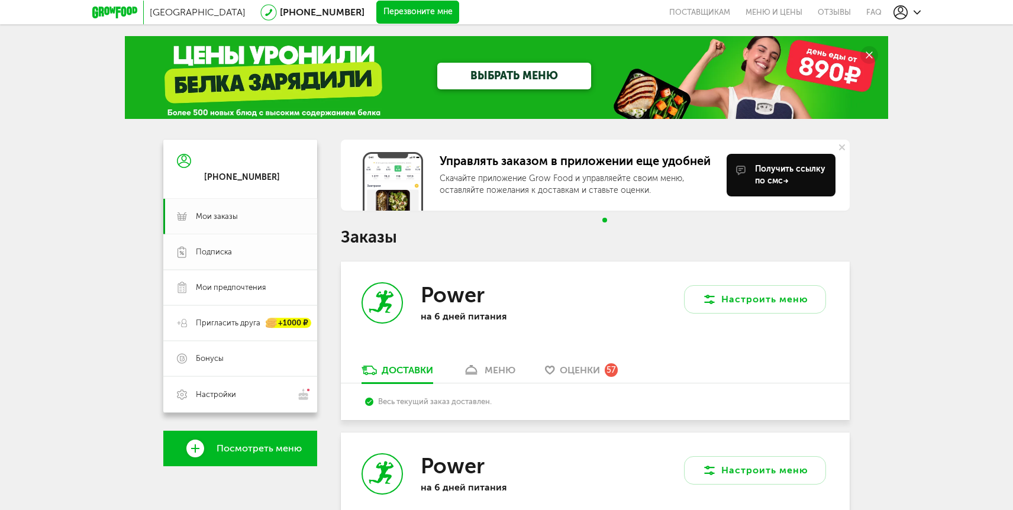
click at [247, 259] on link "Подписка" at bounding box center [240, 252] width 154 height 36
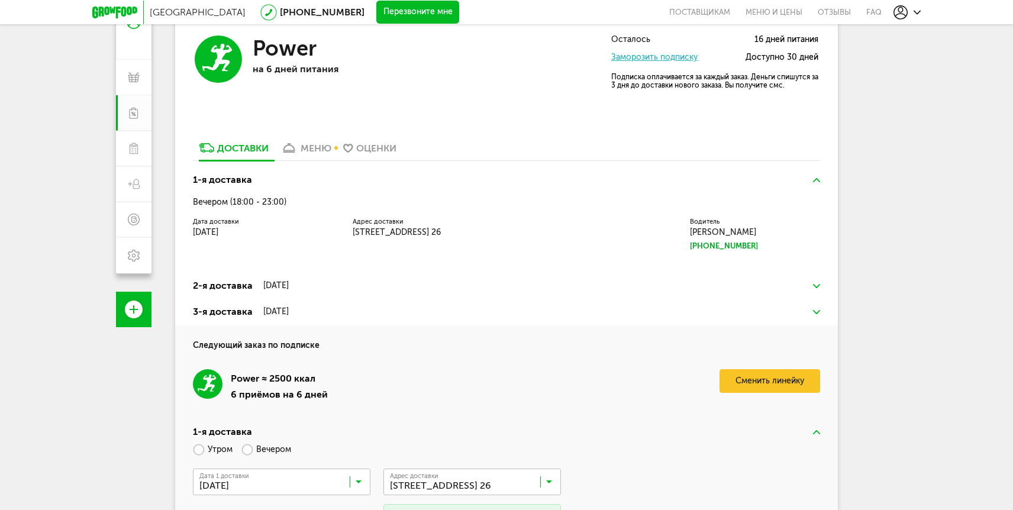
scroll to position [187, 0]
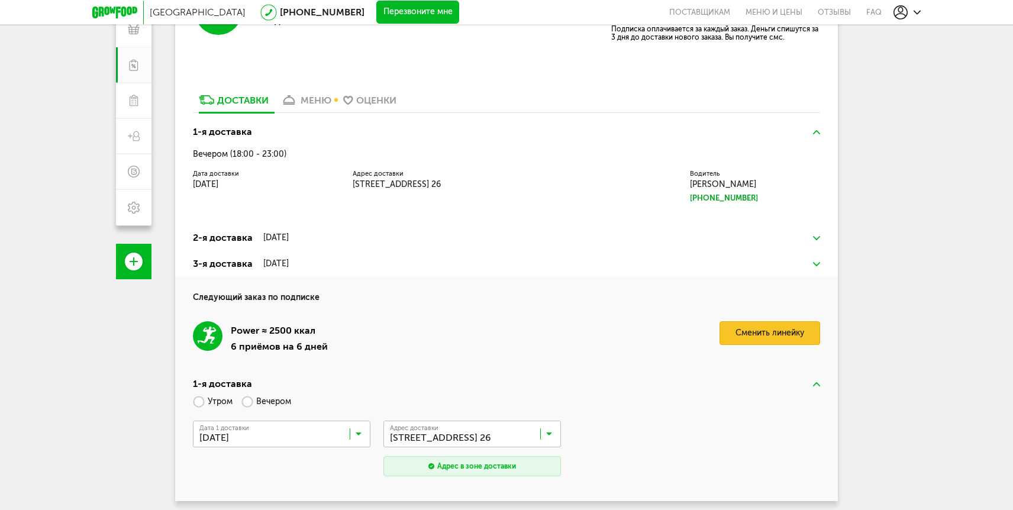
click at [752, 330] on link "Сменить линейку" at bounding box center [770, 333] width 101 height 24
